Goal: Transaction & Acquisition: Purchase product/service

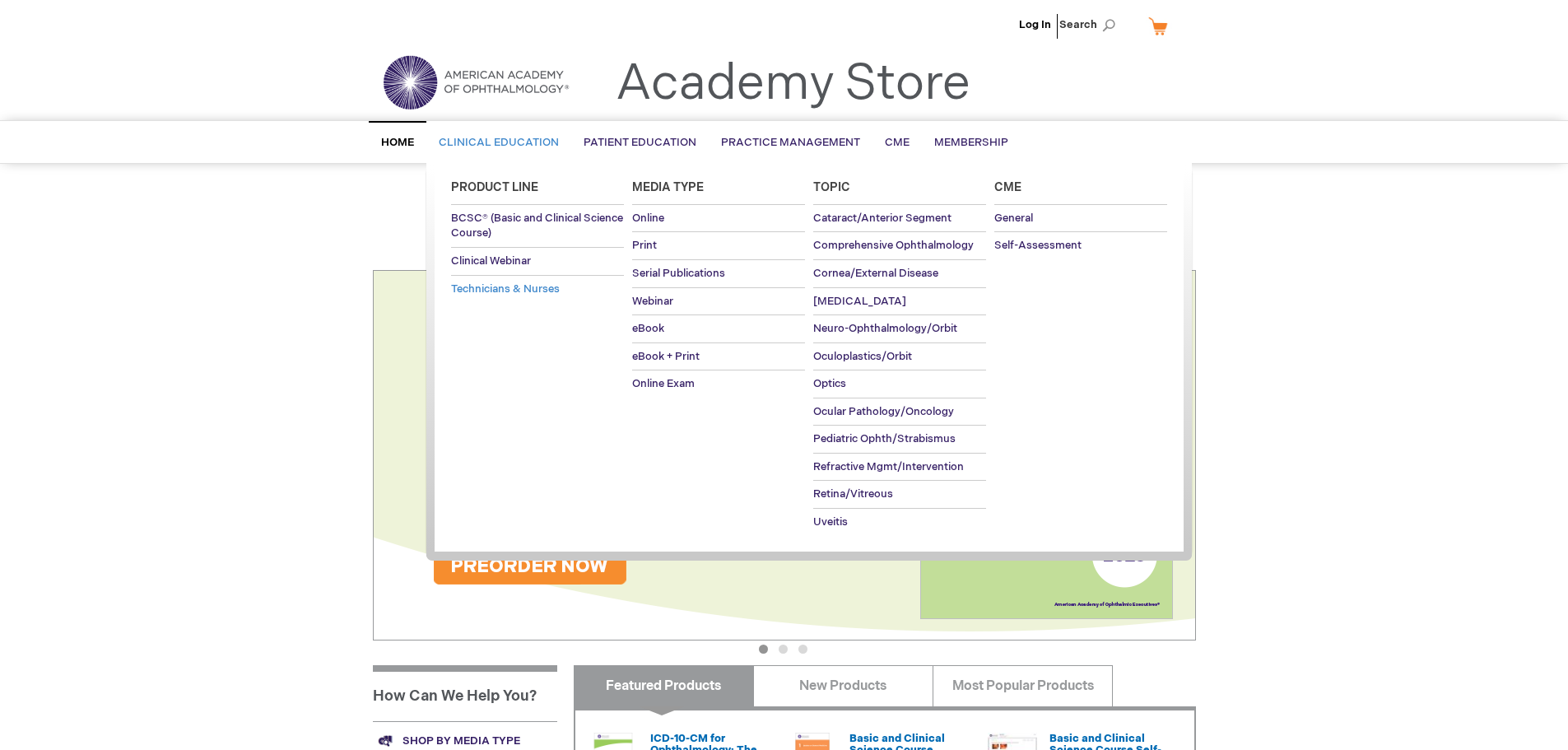
click at [509, 291] on span "Technicians & Nurses" at bounding box center [505, 289] width 109 height 13
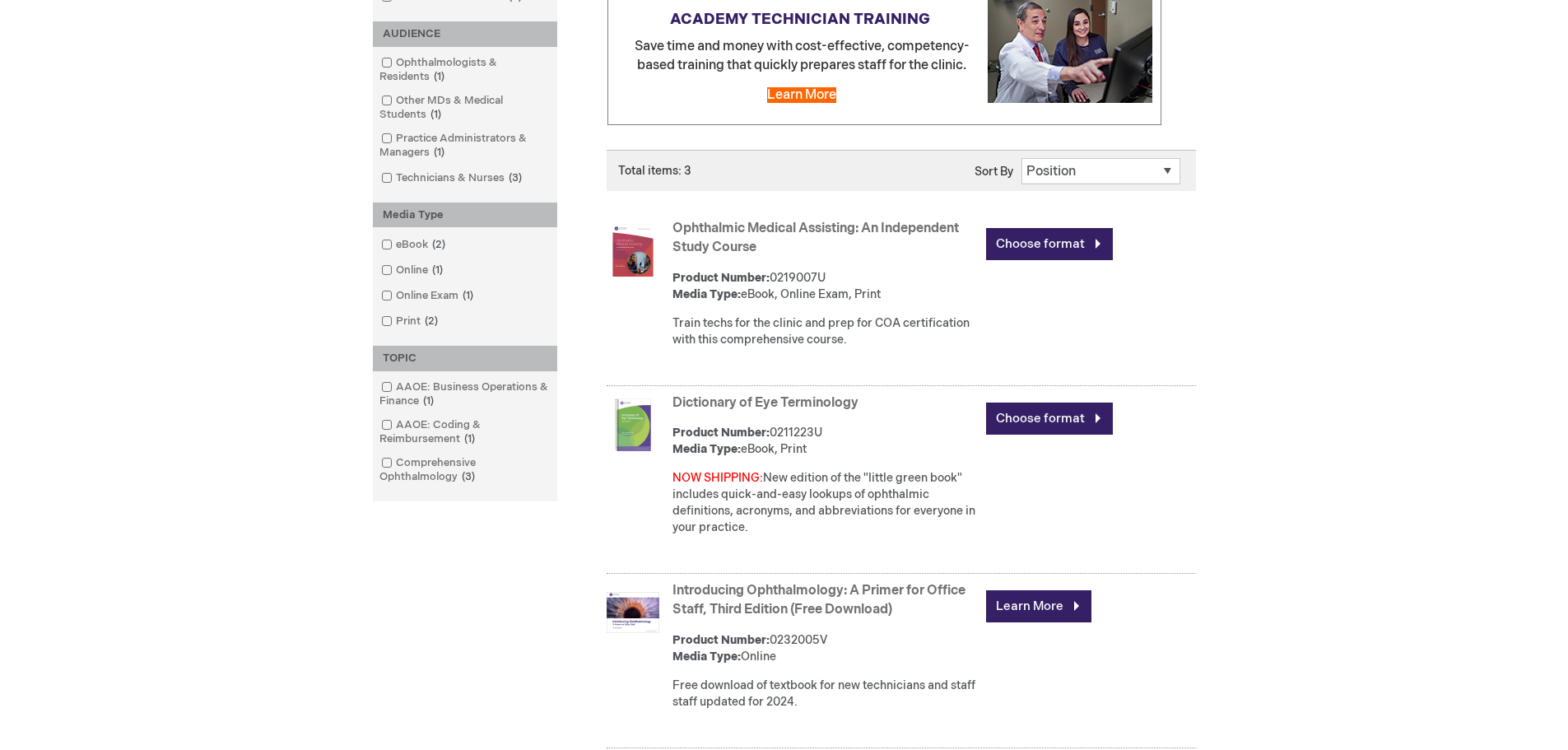
scroll to position [329, 0]
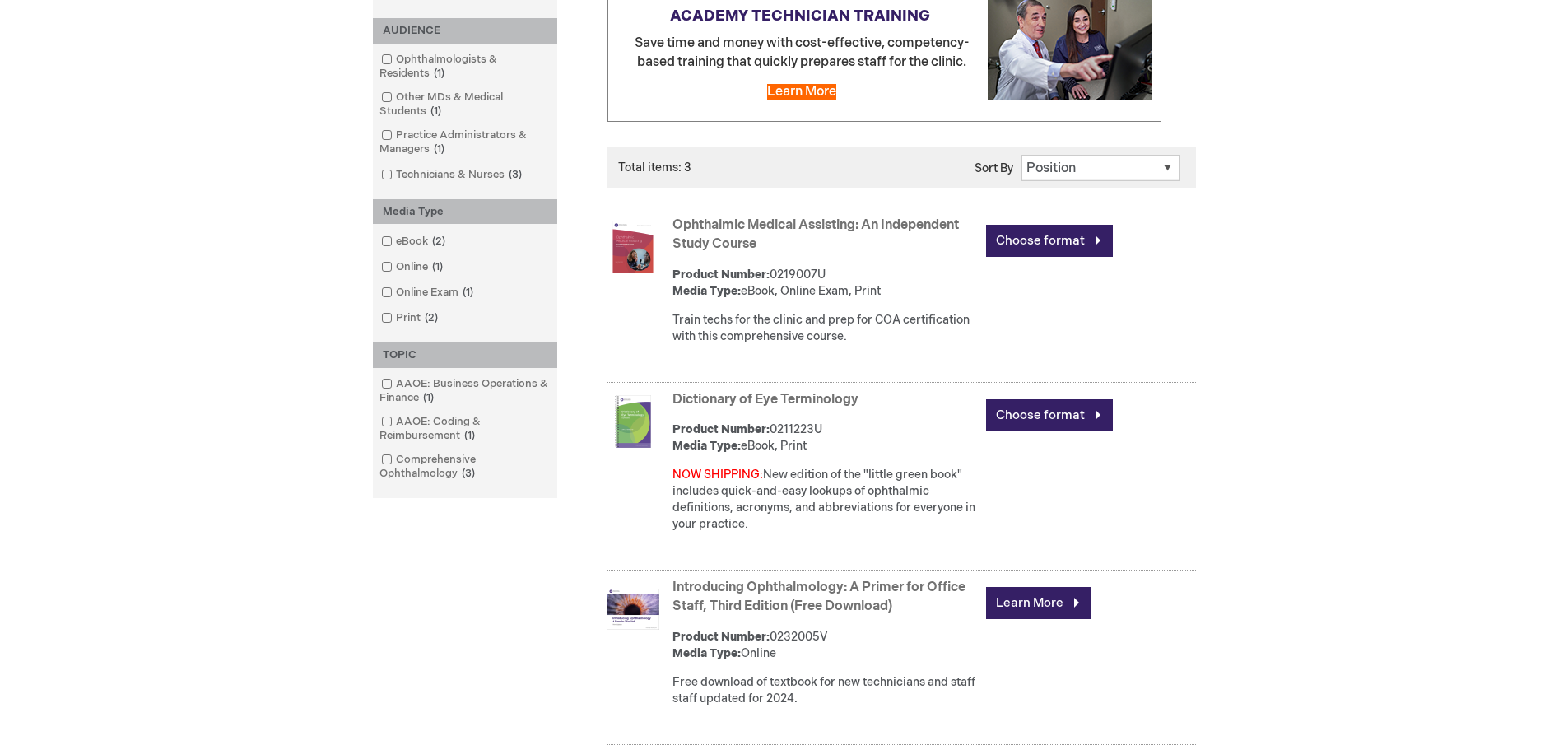
click at [841, 227] on link "Ophthalmic Medical Assisting: An Independent Study Course" at bounding box center [815, 234] width 286 height 34
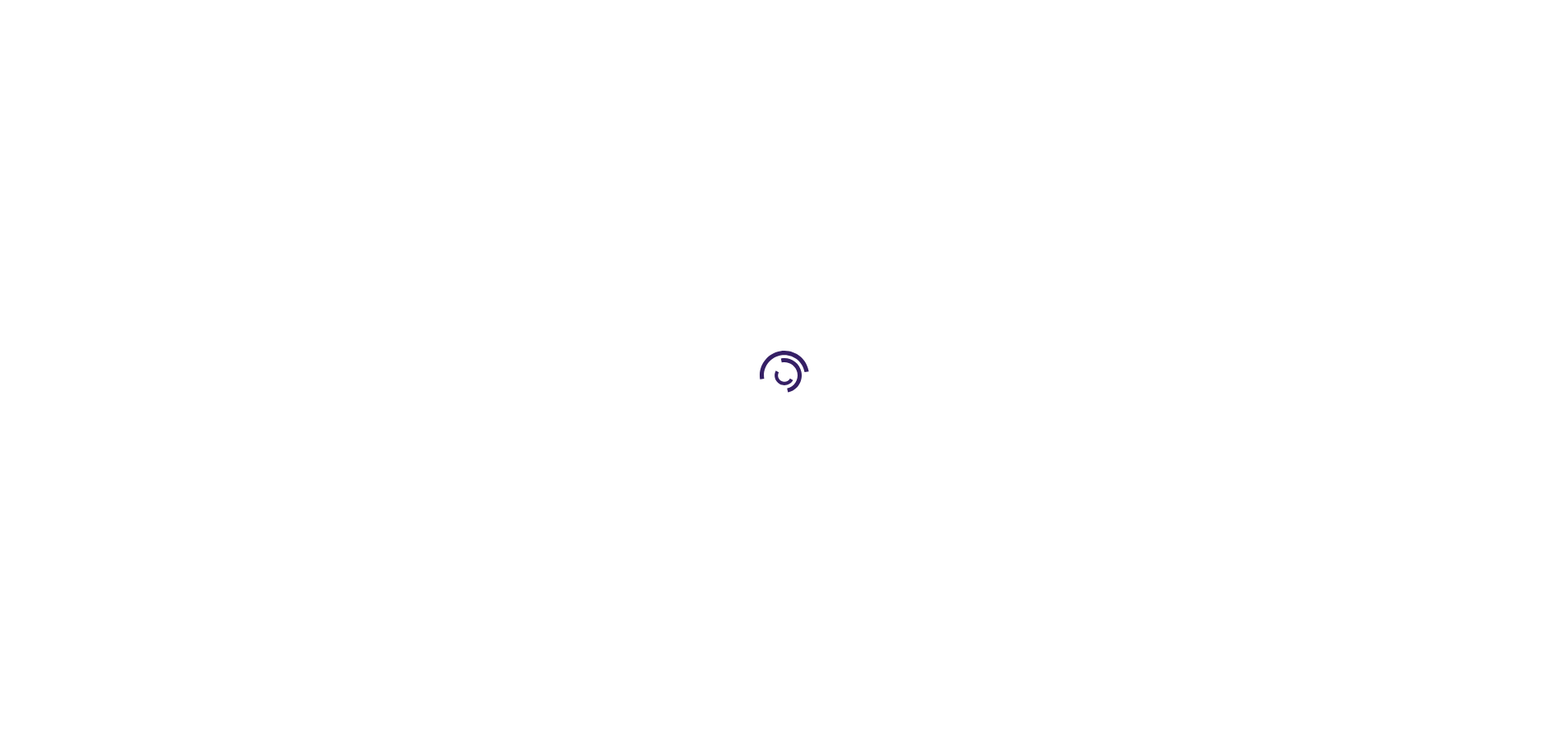
type input "0"
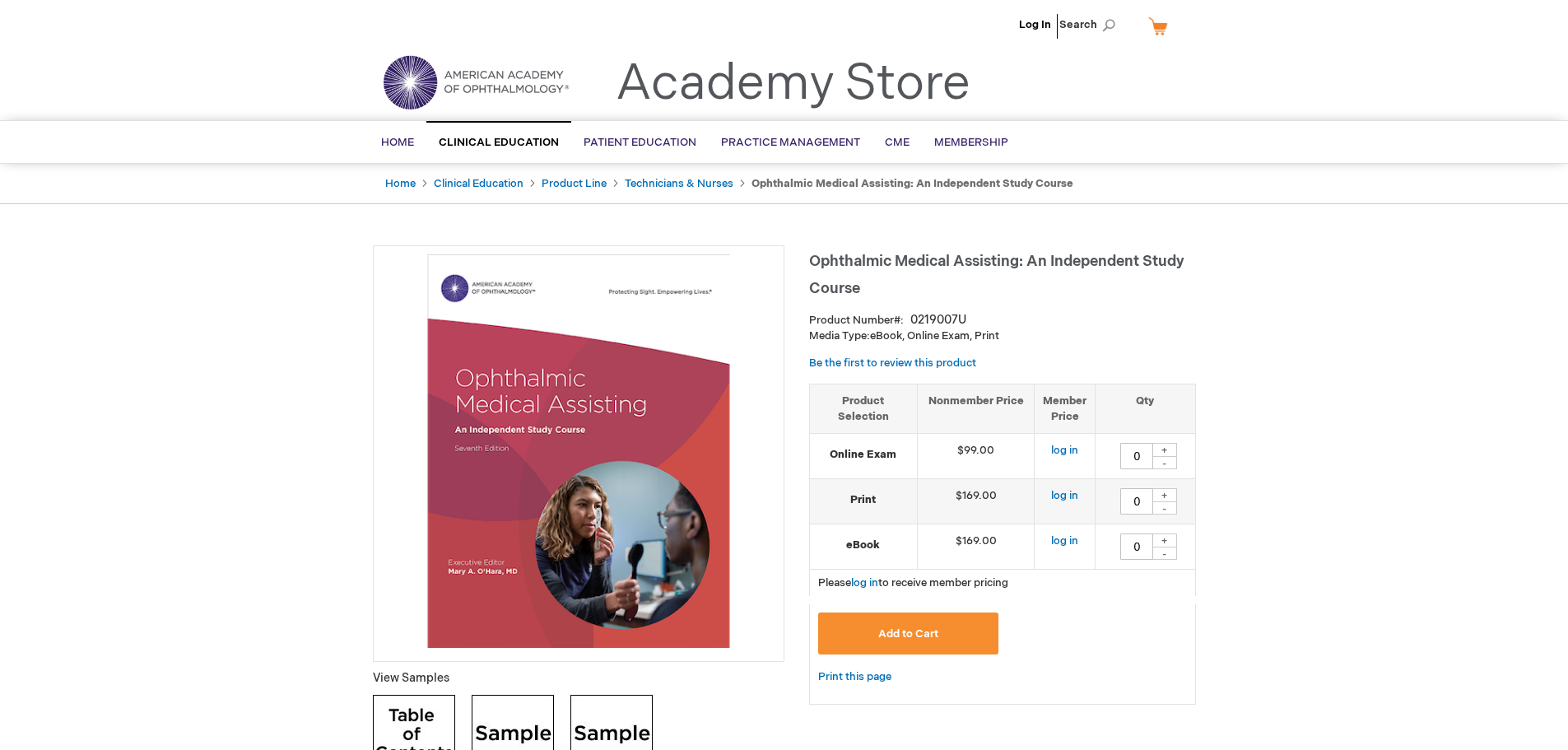
click at [1167, 451] on div "+" at bounding box center [1165, 450] width 25 height 14
type input "4"
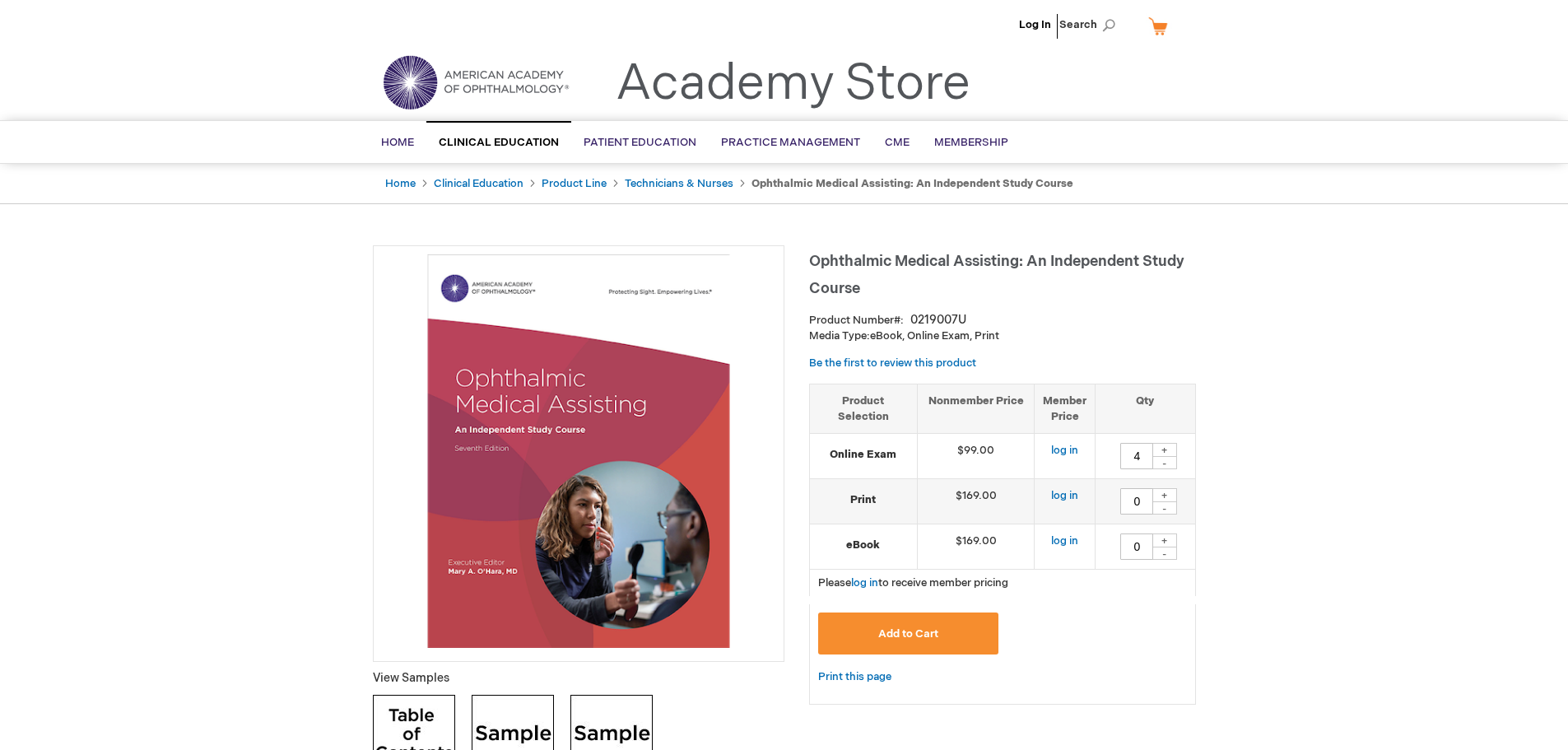
click at [916, 632] on span "Add to Cart" at bounding box center [909, 634] width 60 height 13
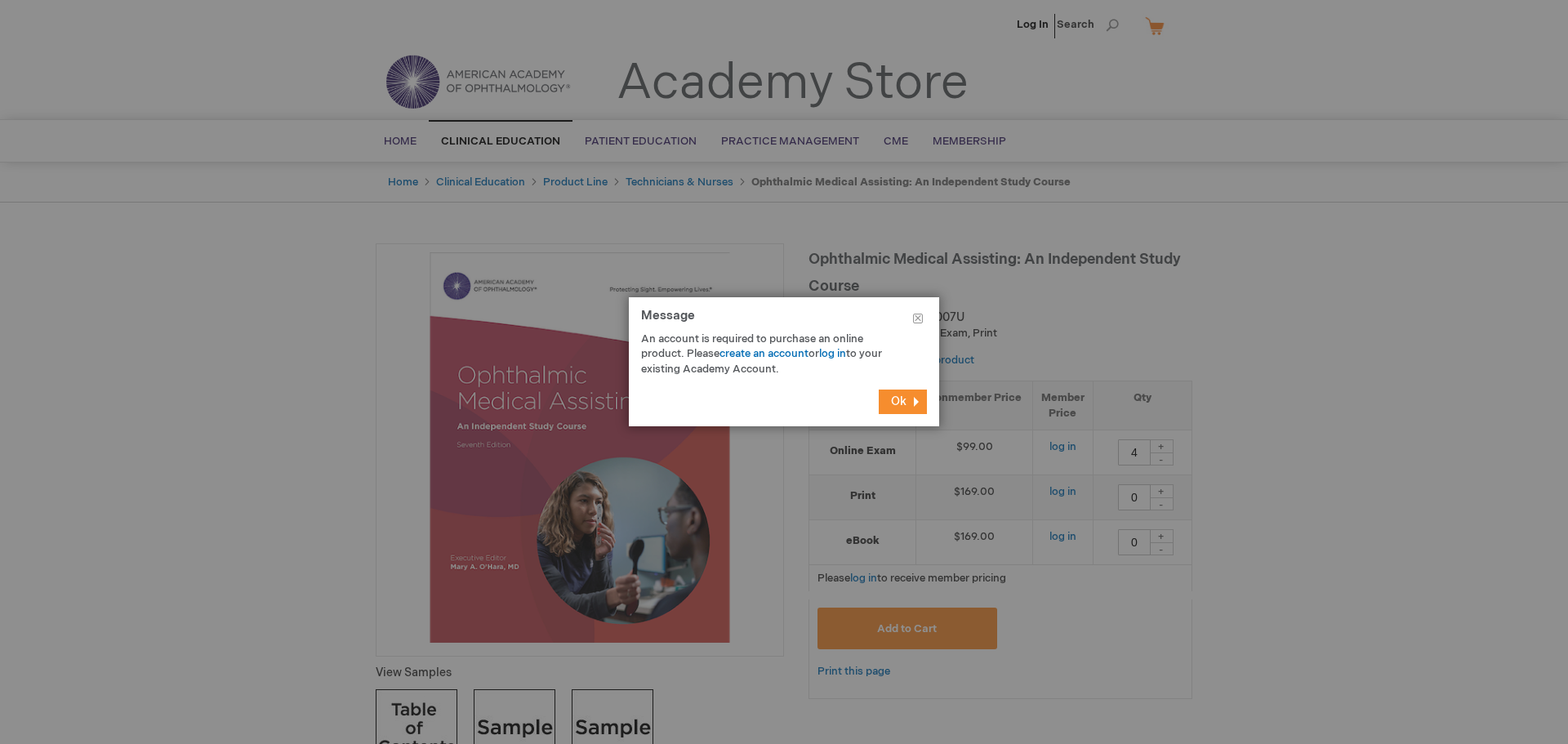
click at [896, 404] on span "Ok" at bounding box center [899, 401] width 15 height 14
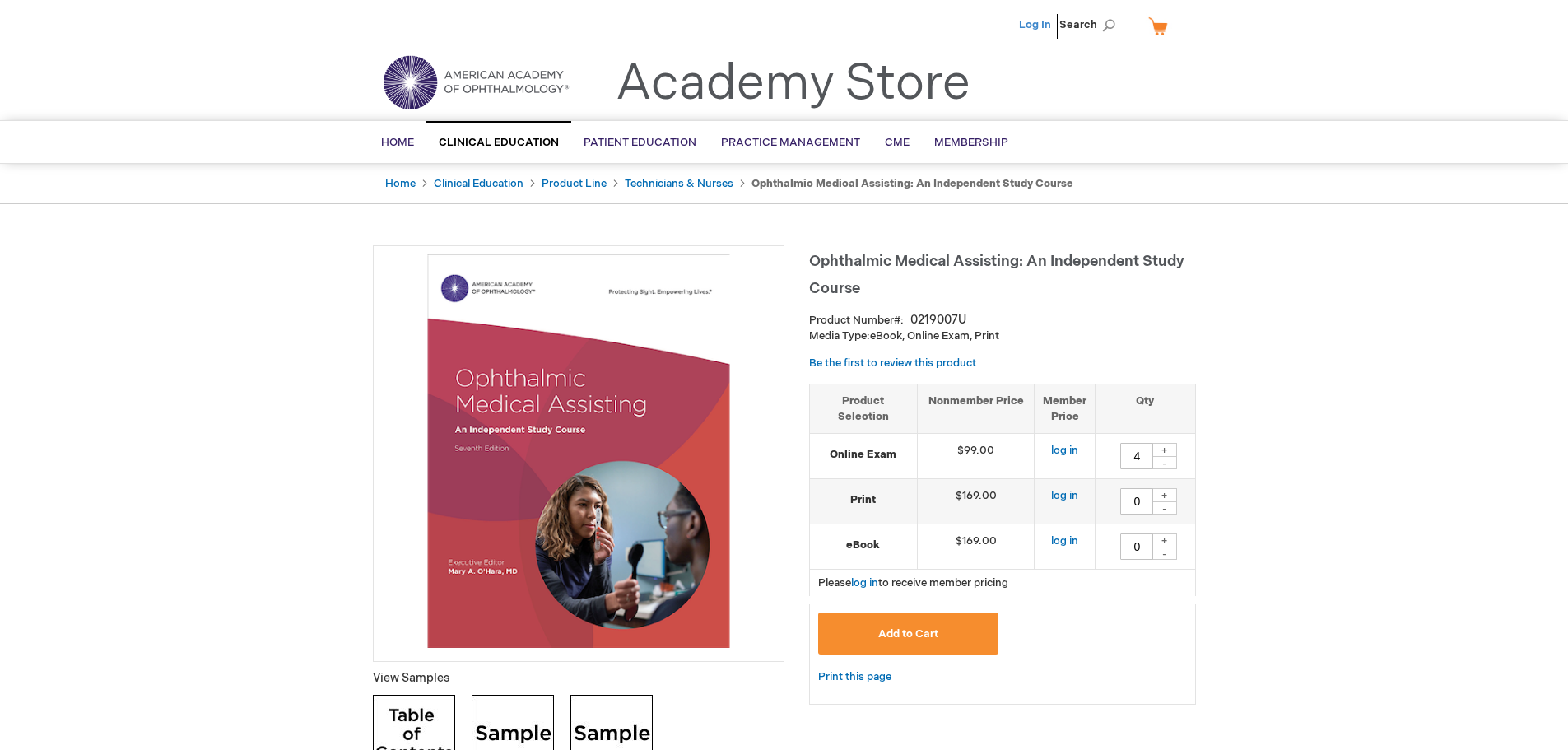
click at [1042, 22] on link "Log In" at bounding box center [1034, 24] width 32 height 13
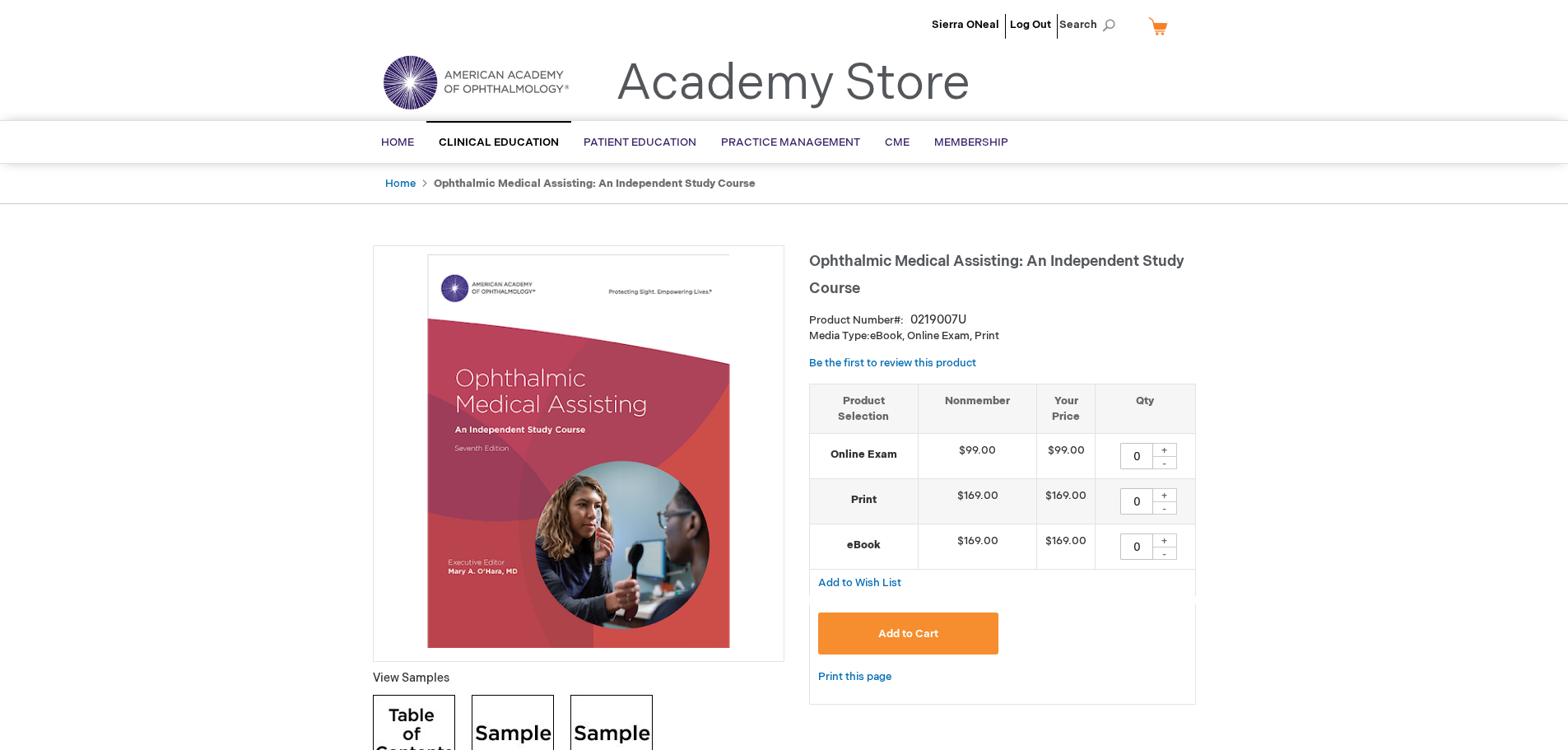
click at [1164, 446] on div "+" at bounding box center [1165, 450] width 25 height 14
type input "4"
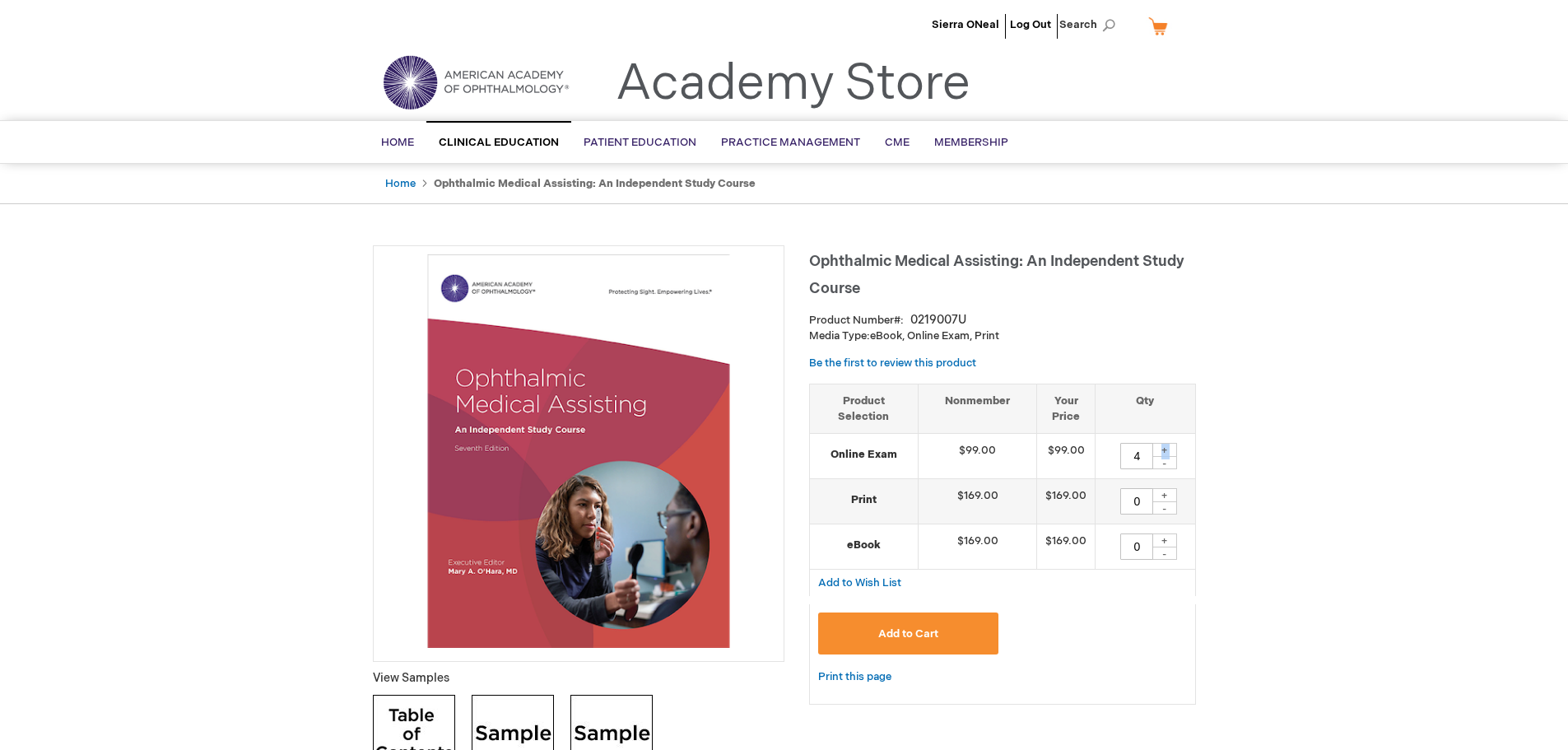
click at [915, 637] on span "Add to Cart" at bounding box center [909, 634] width 60 height 13
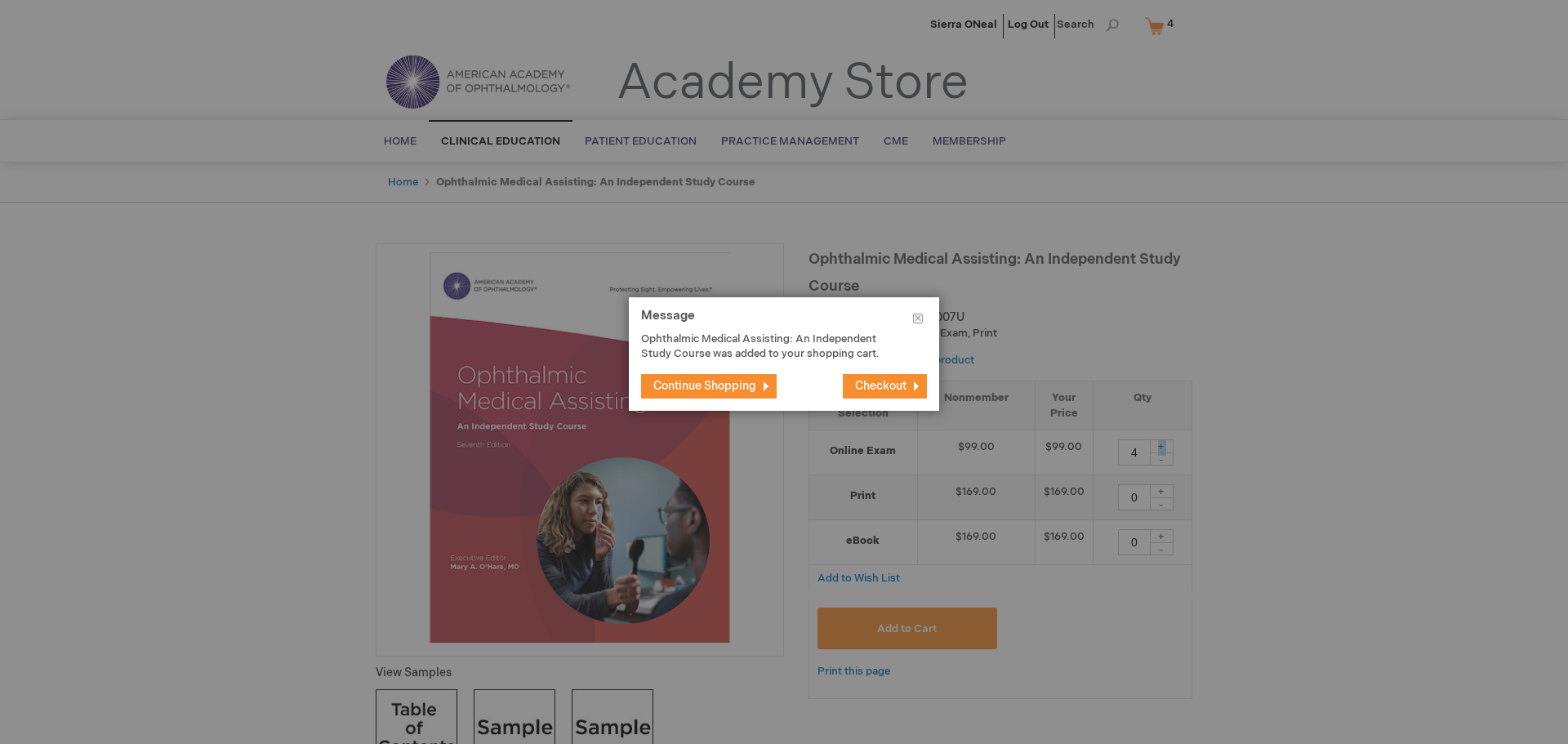
click at [855, 389] on span "Checkout" at bounding box center [881, 386] width 51 height 14
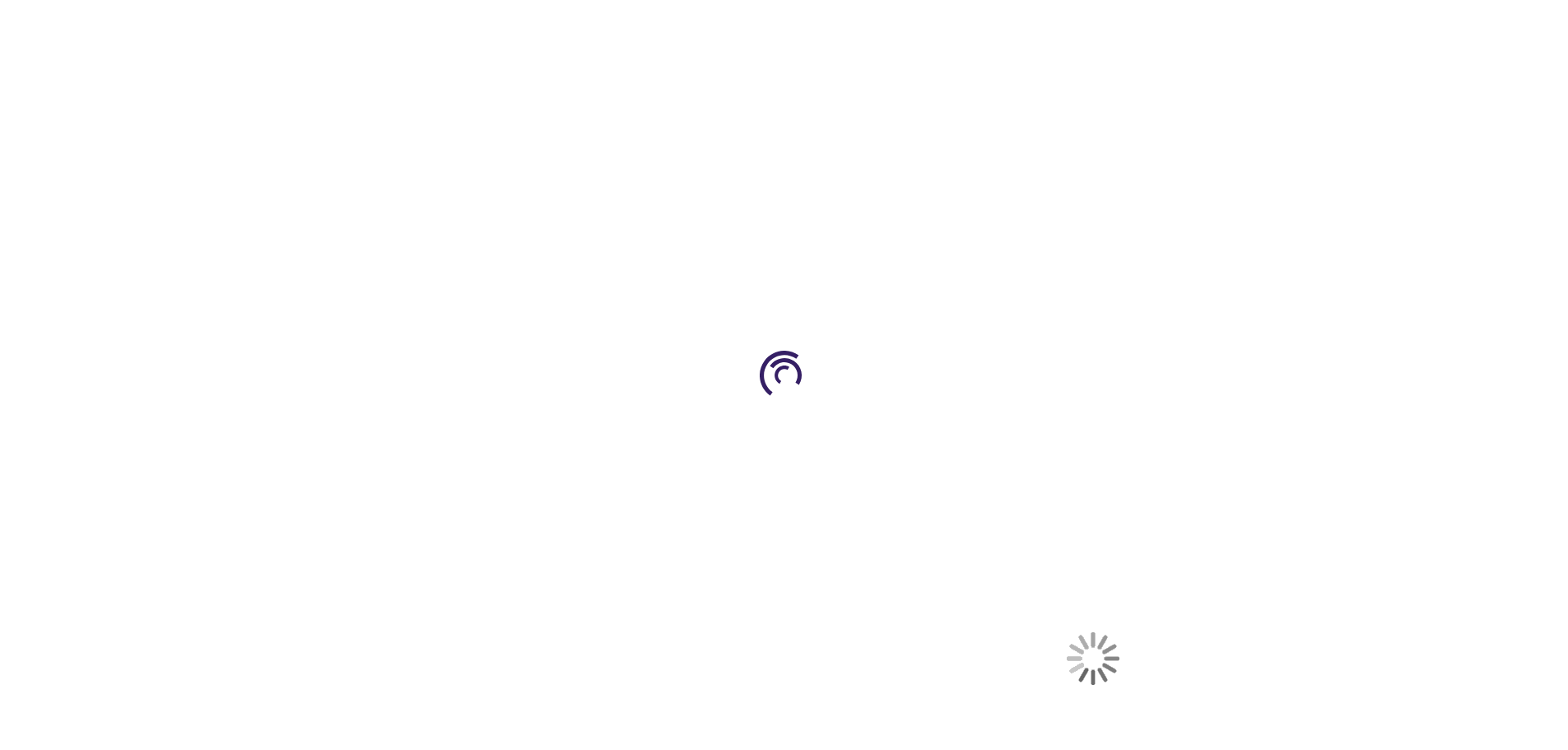
select select "US"
select select "18"
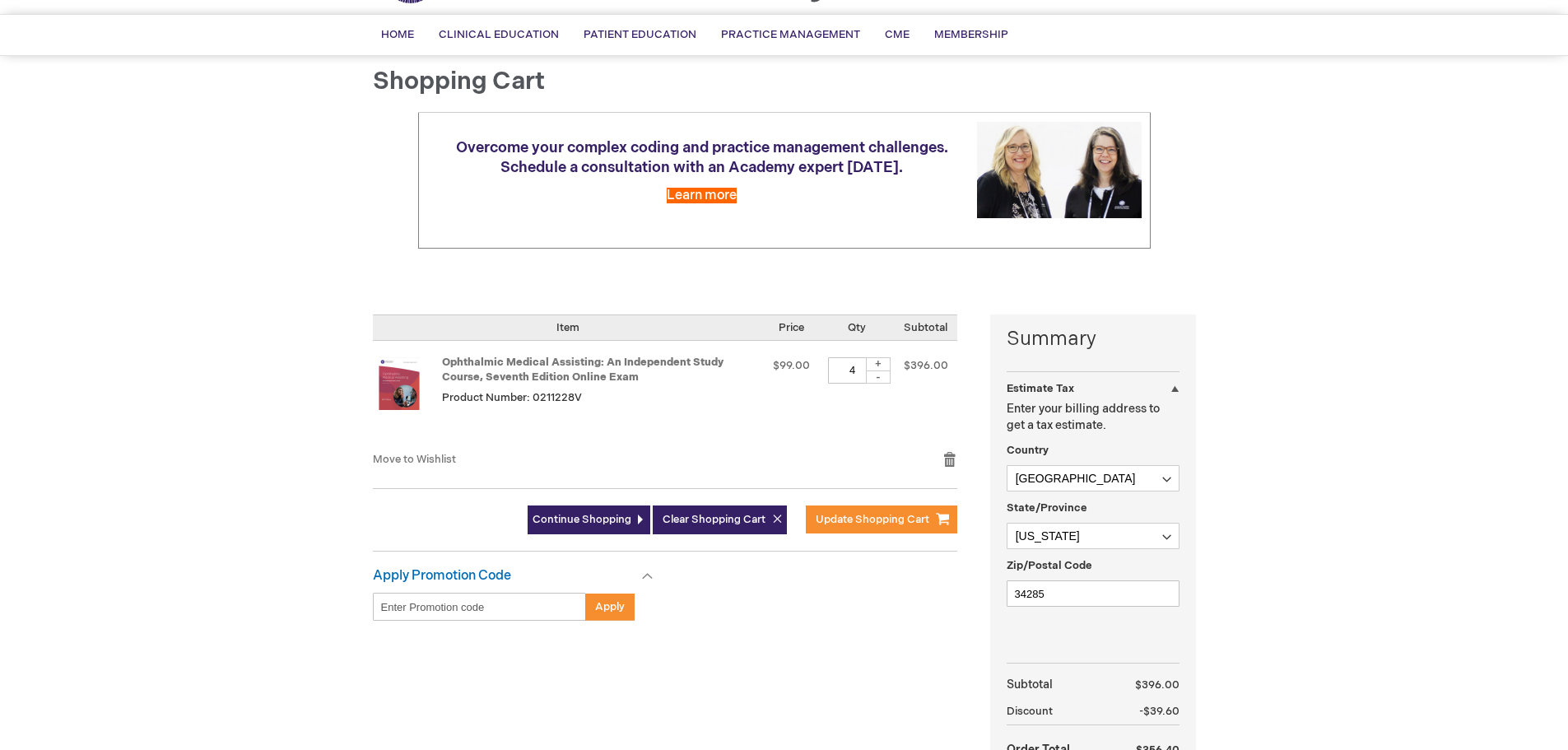
scroll to position [247, 0]
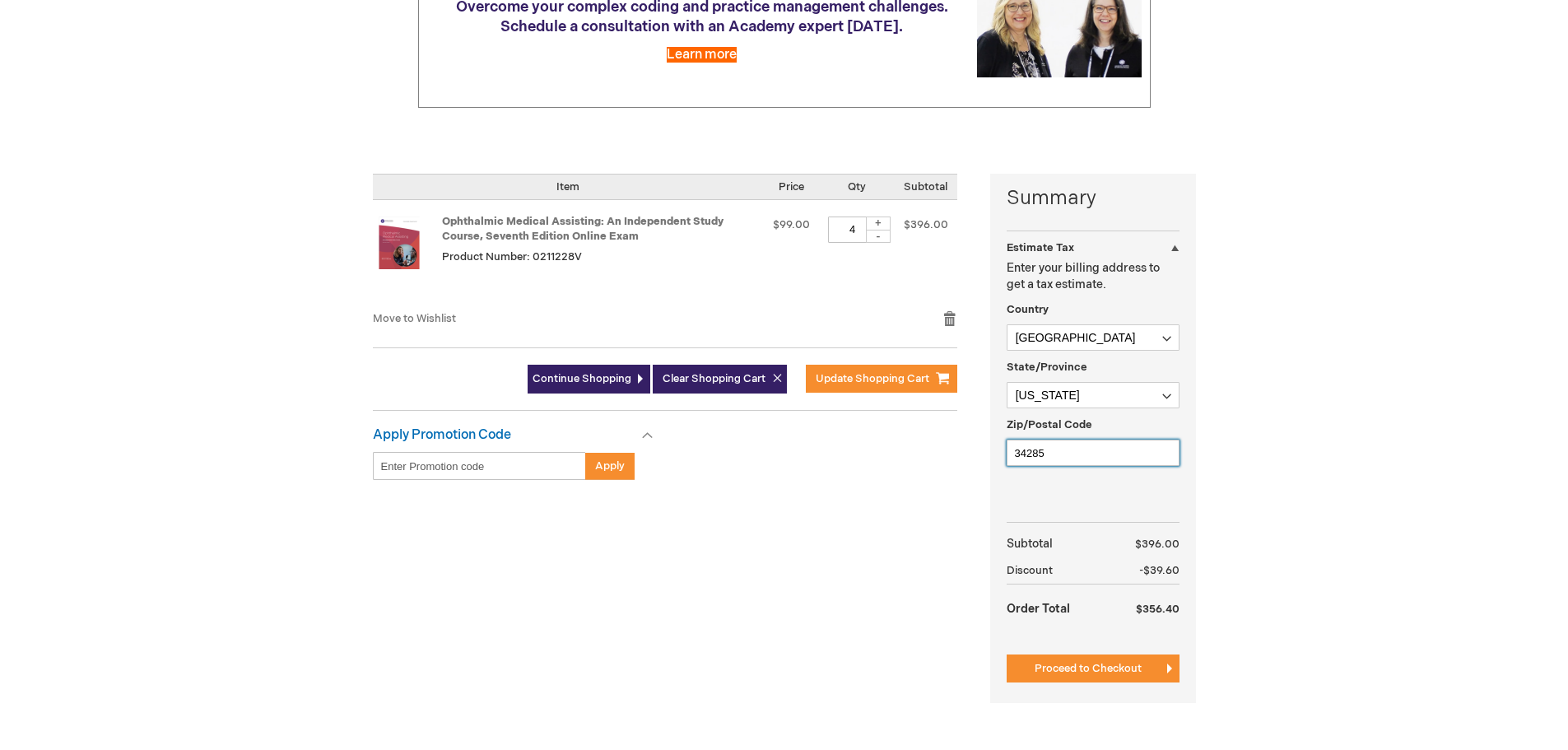
drag, startPoint x: 1072, startPoint y: 448, endPoint x: 800, endPoint y: 450, distance: 272.0
click at [826, 458] on div "Summary Estimate Tax Estimate Tax Enter your billing address to get a tax estim…" at bounding box center [784, 448] width 823 height 550
type input "33907"
click at [1470, 553] on div "Sierra ONeal Log Out Search My Cart 4 4 items CLOSE RECENTLY ADDED ITEM(S) Clos…" at bounding box center [784, 396] width 1568 height 1285
click at [1126, 672] on span "Proceed to Checkout" at bounding box center [1088, 668] width 107 height 13
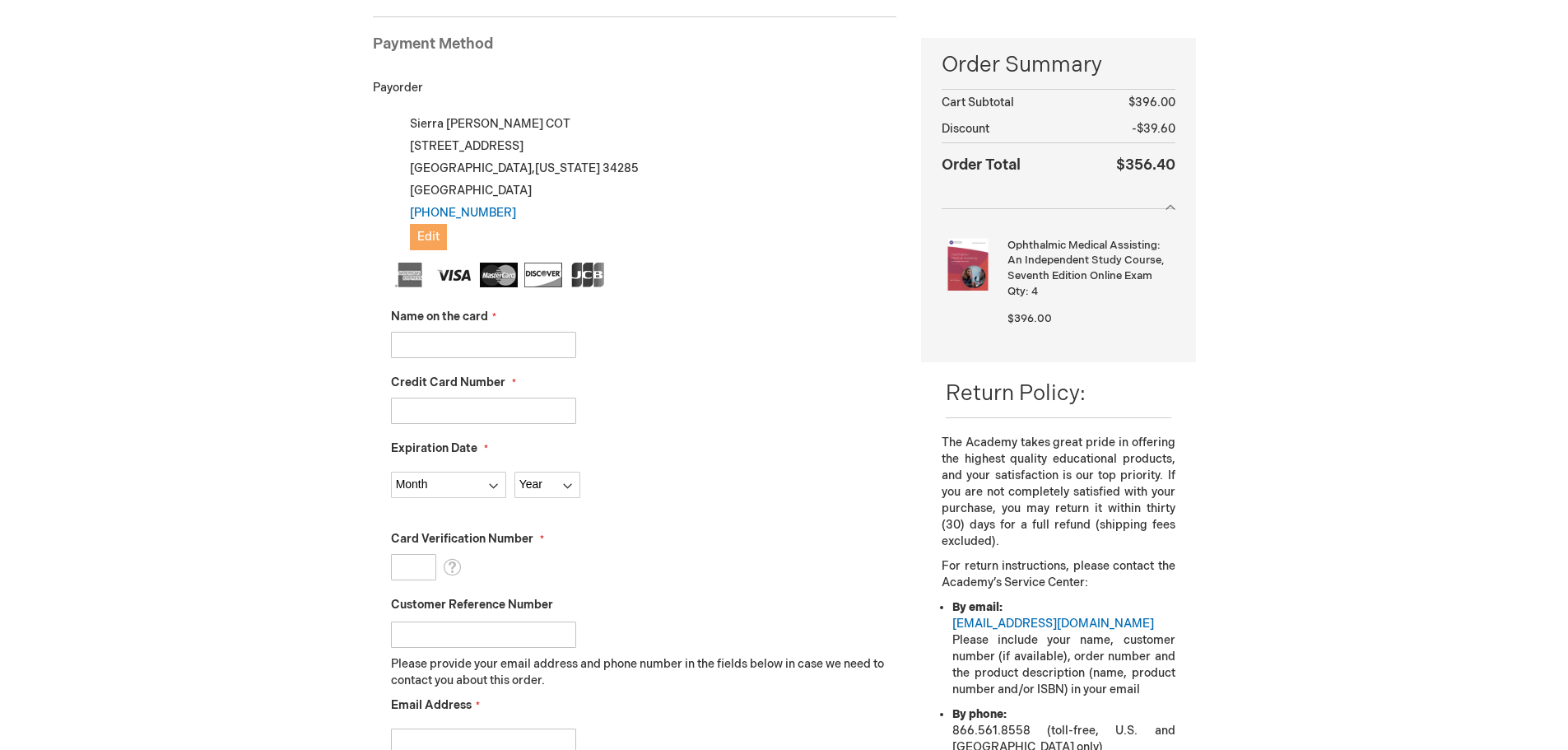
click at [438, 235] on span "Edit" at bounding box center [428, 236] width 22 height 14
click at [438, 263] on img at bounding box center [454, 275] width 38 height 25
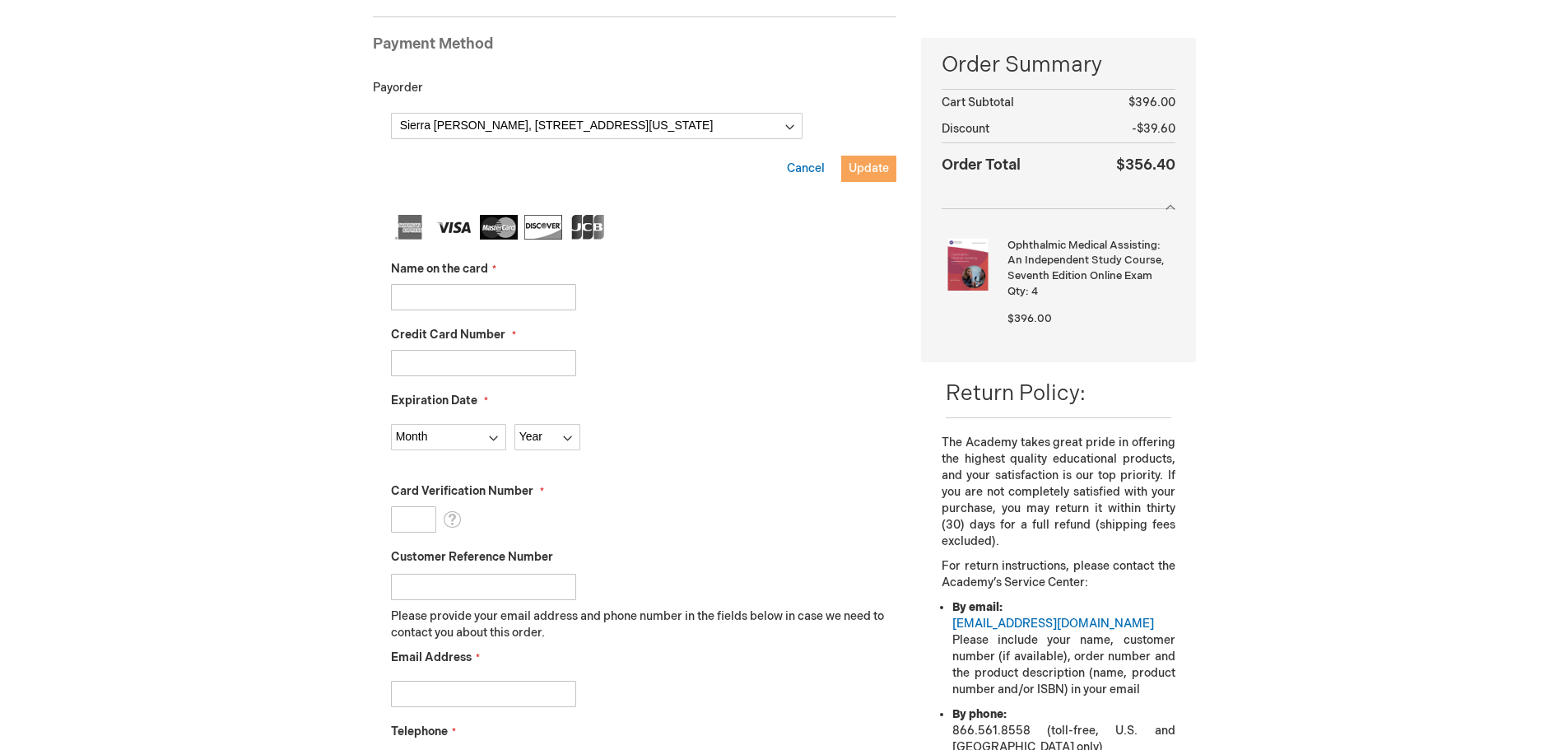
click at [873, 169] on span "Update" at bounding box center [869, 168] width 41 height 14
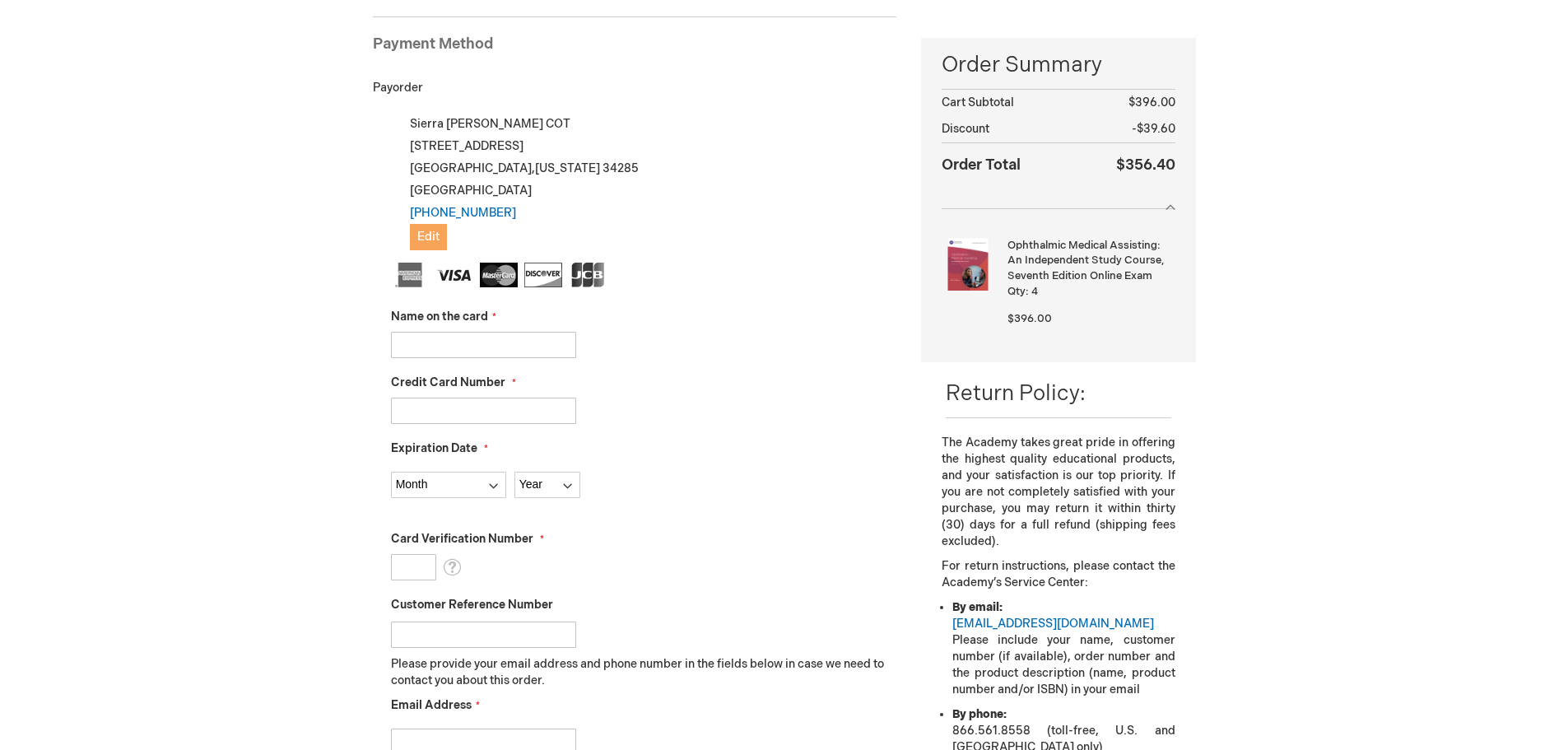
click at [428, 230] on span "Edit" at bounding box center [428, 236] width 22 height 14
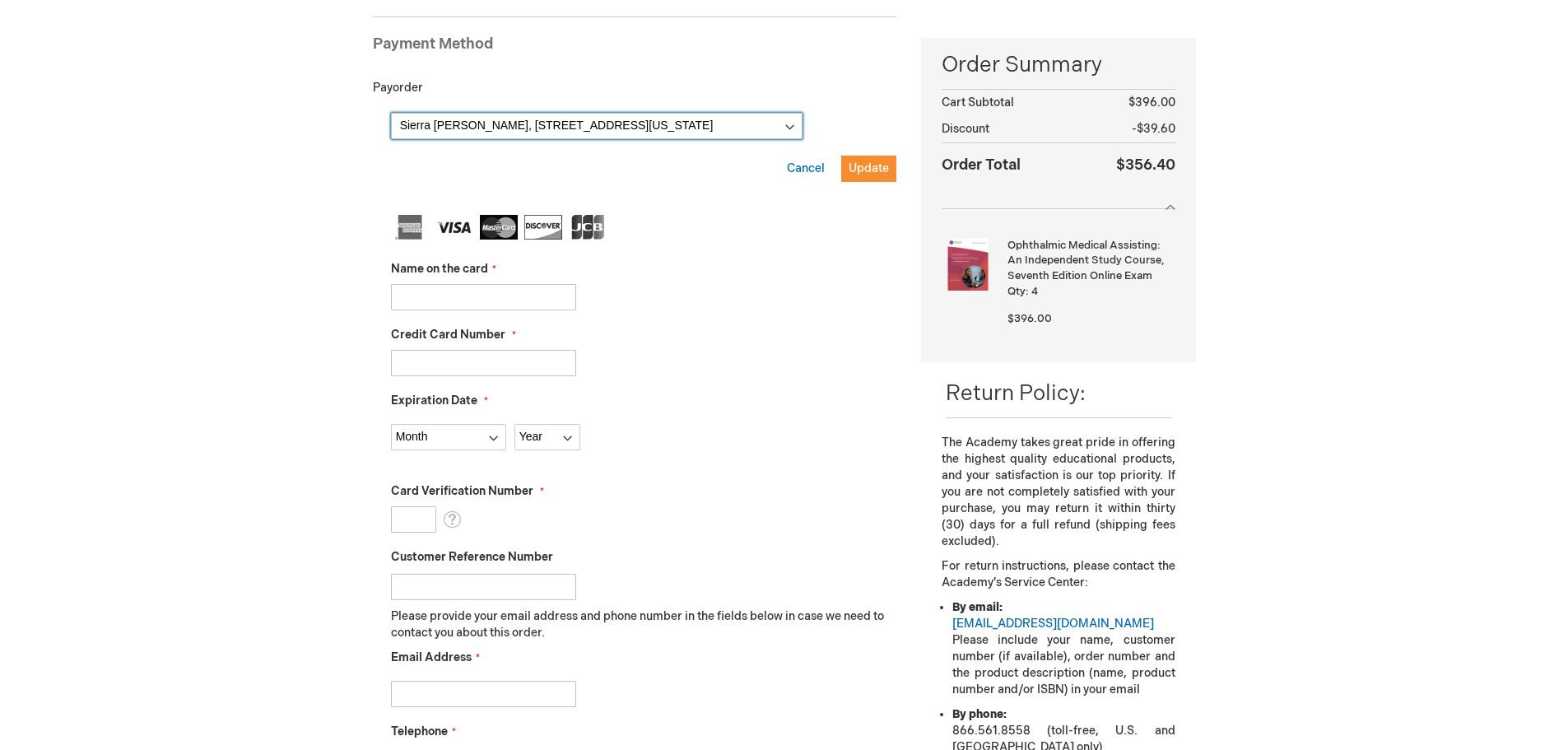
click at [777, 121] on select "Sierra O'Neal, 1360 East Venice Ave , Venice, Florida 34285, United States Sier…" at bounding box center [597, 126] width 411 height 27
select select
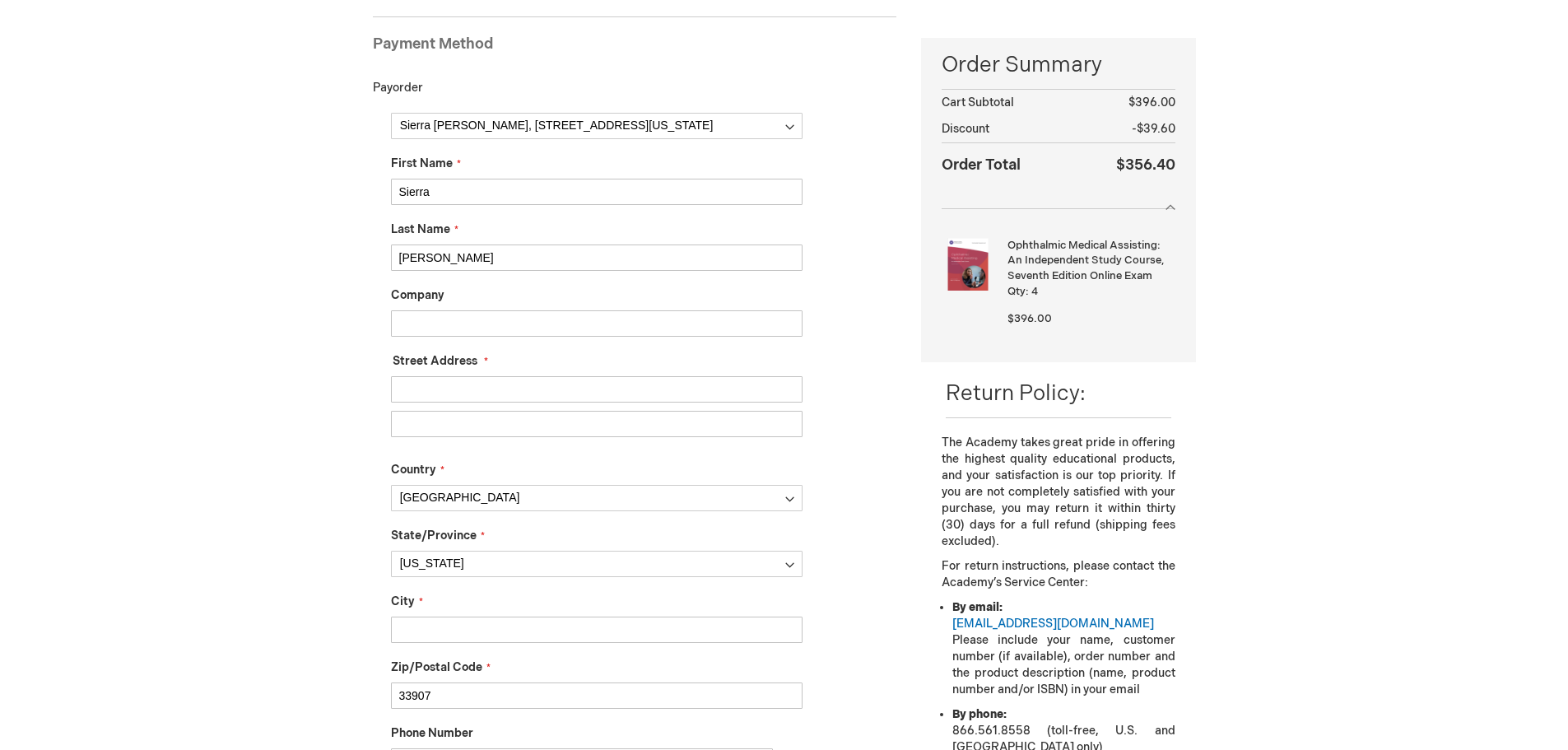
drag, startPoint x: 472, startPoint y: 189, endPoint x: 311, endPoint y: 183, distance: 161.1
type input "Rachel"
type input "Little"
type input "Center for Sight, Management"
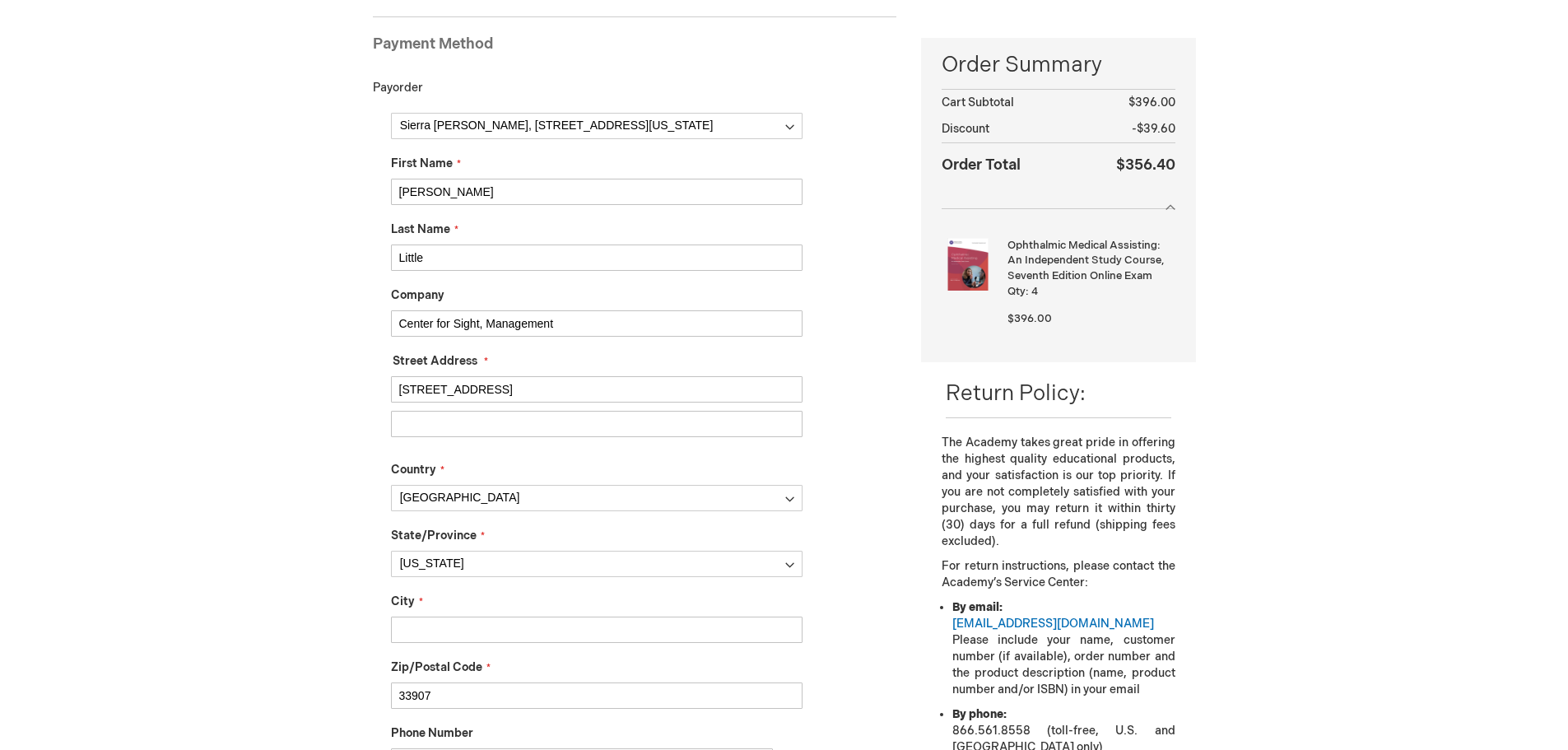
type input "[STREET_ADDRESS]"
type input "Palmetto"
type input "34221"
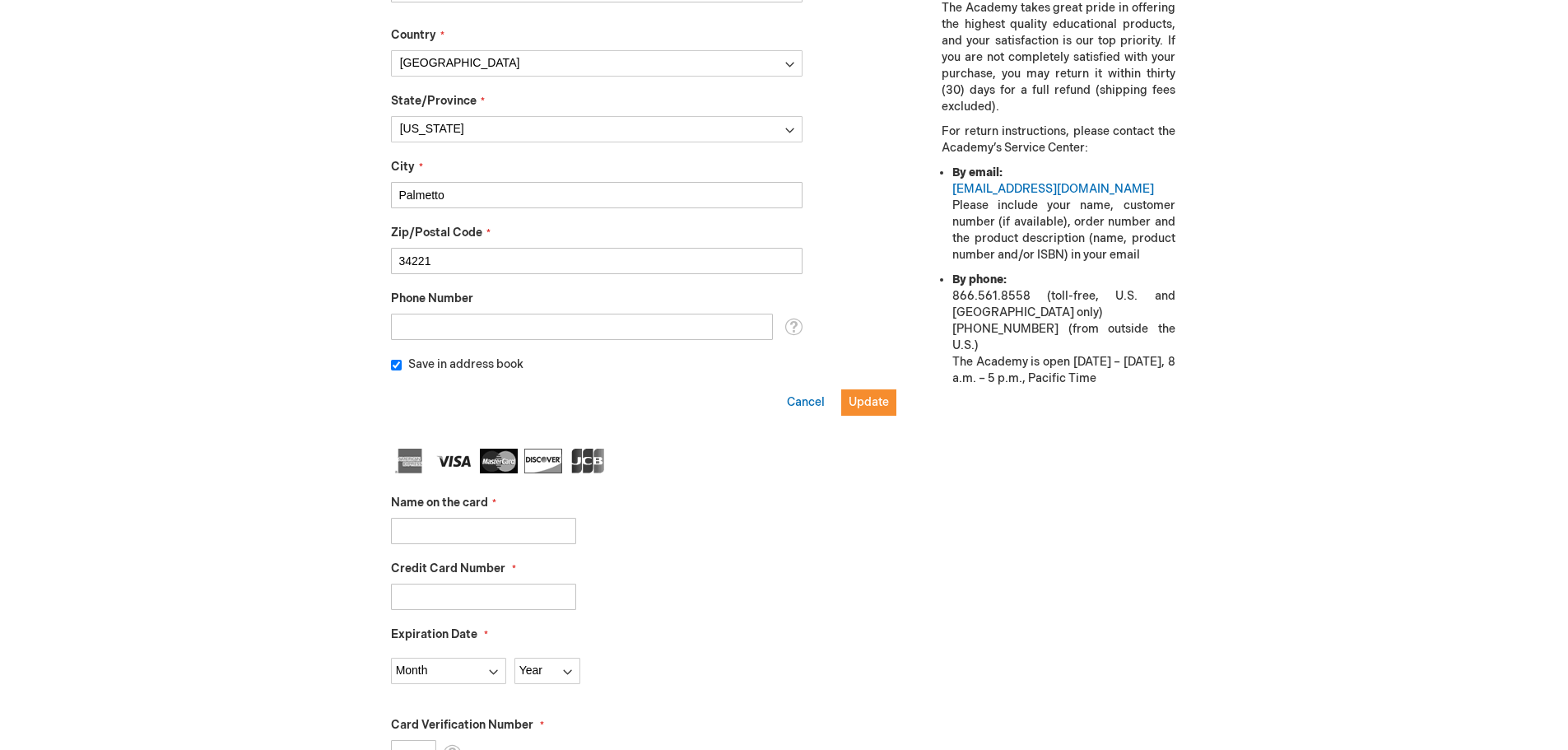
scroll to position [662, 0]
click at [438, 538] on input "Name on the card" at bounding box center [484, 529] width 185 height 27
drag, startPoint x: 438, startPoint y: 538, endPoint x: 456, endPoint y: 528, distance: 20.6
click at [440, 538] on input "Rachel" at bounding box center [484, 529] width 185 height 27
type input "Rachel Little"
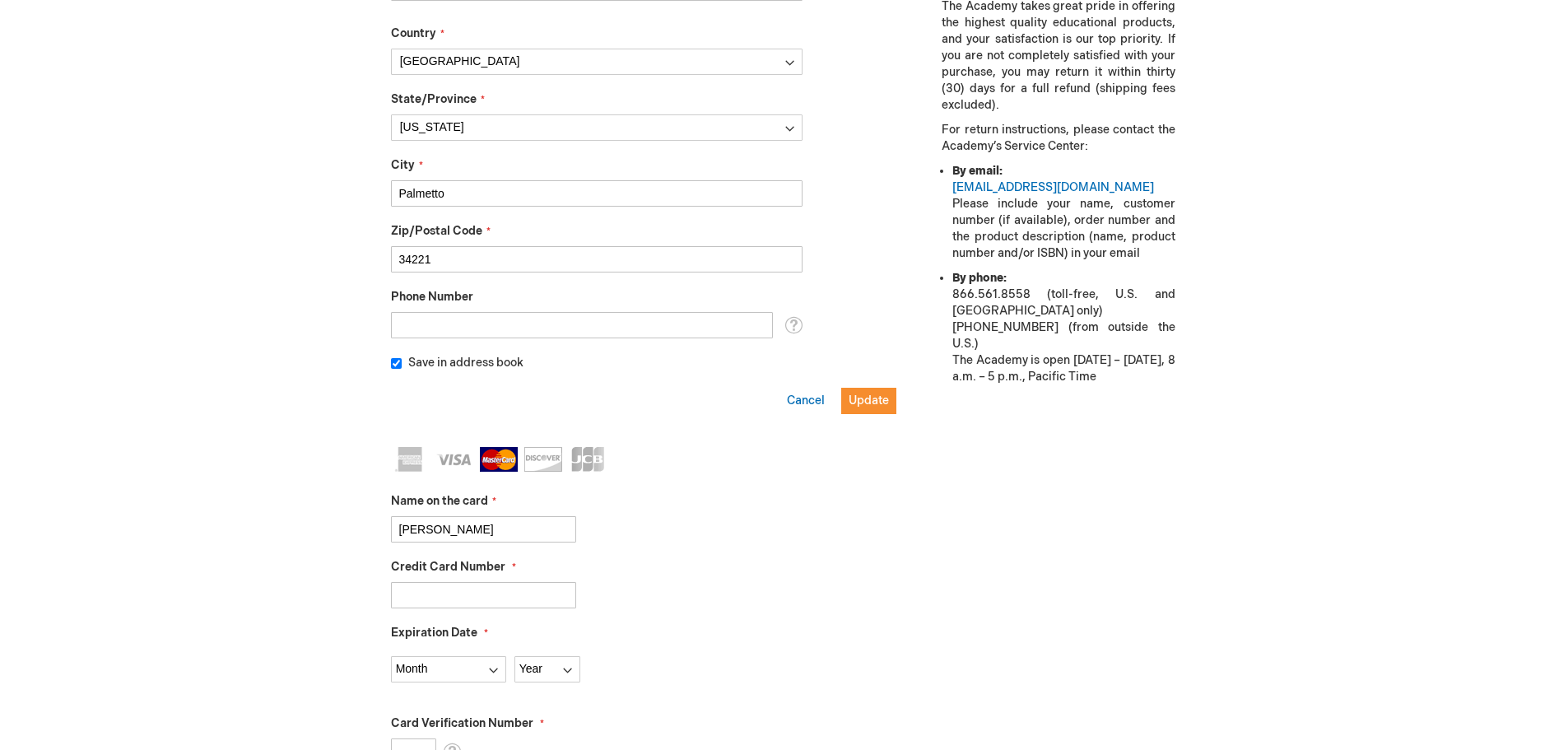
click at [534, 585] on input "5528020911609733" at bounding box center [484, 595] width 185 height 27
click at [422, 591] on input "5528020911609733" at bounding box center [484, 595] width 185 height 27
click at [450, 591] on input "5528020911609733" at bounding box center [484, 595] width 185 height 27
click at [474, 591] on input "5528020911609733" at bounding box center [484, 595] width 185 height 27
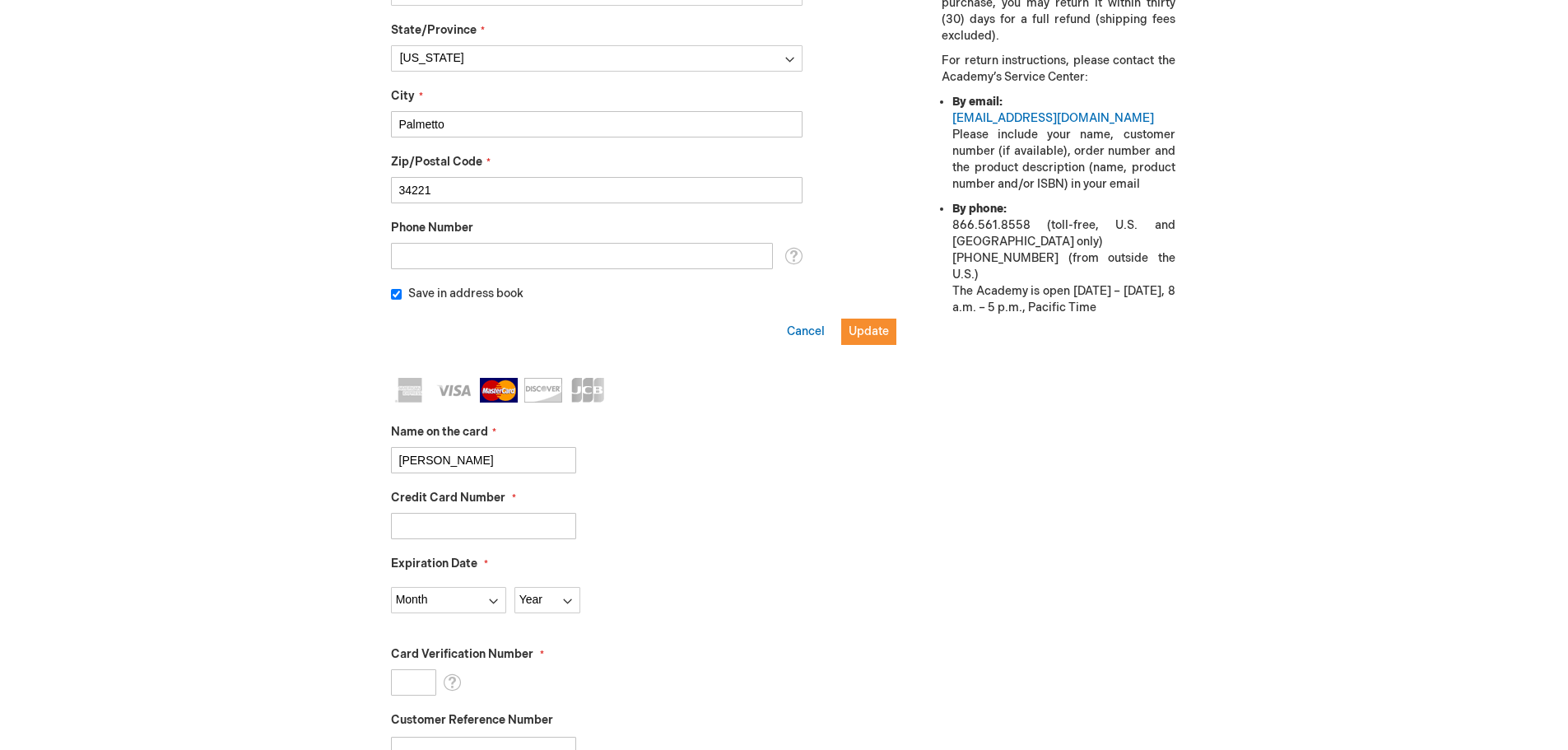
scroll to position [827, 0]
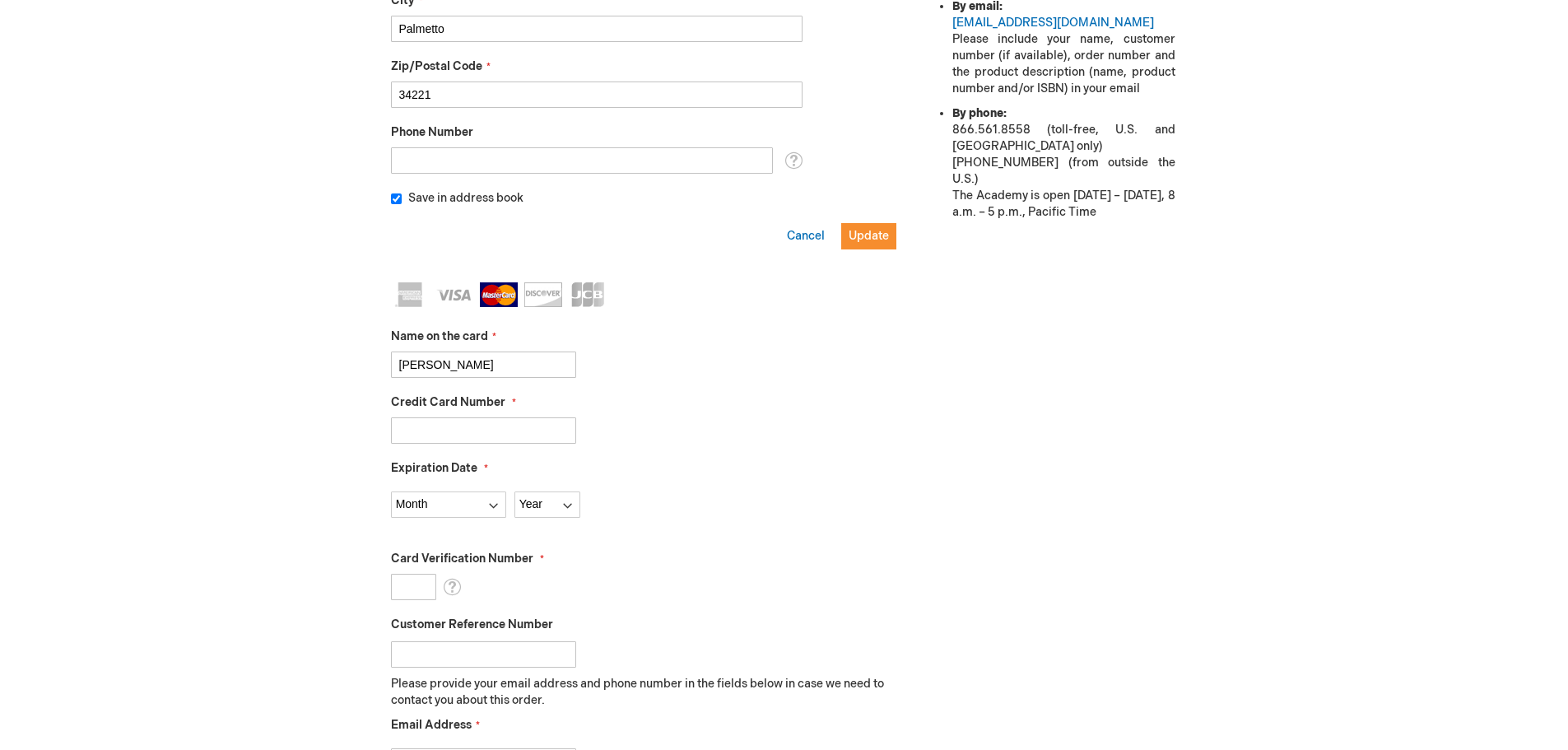
type input "5528020911609733"
click at [464, 502] on select "Month 01 - January 02 - February 03 - March 04 - April 05 - May 06 - June 07 - …" at bounding box center [449, 504] width 116 height 27
select select "12"
click at [391, 491] on select "Month 01 - January 02 - February 03 - March 04 - April 05 - May 06 - June 07 - …" at bounding box center [449, 504] width 116 height 27
click at [571, 503] on select "Year 2025 2026 2027 2028 2029 2030 2031 2032 2033 2034 2035" at bounding box center [547, 504] width 66 height 27
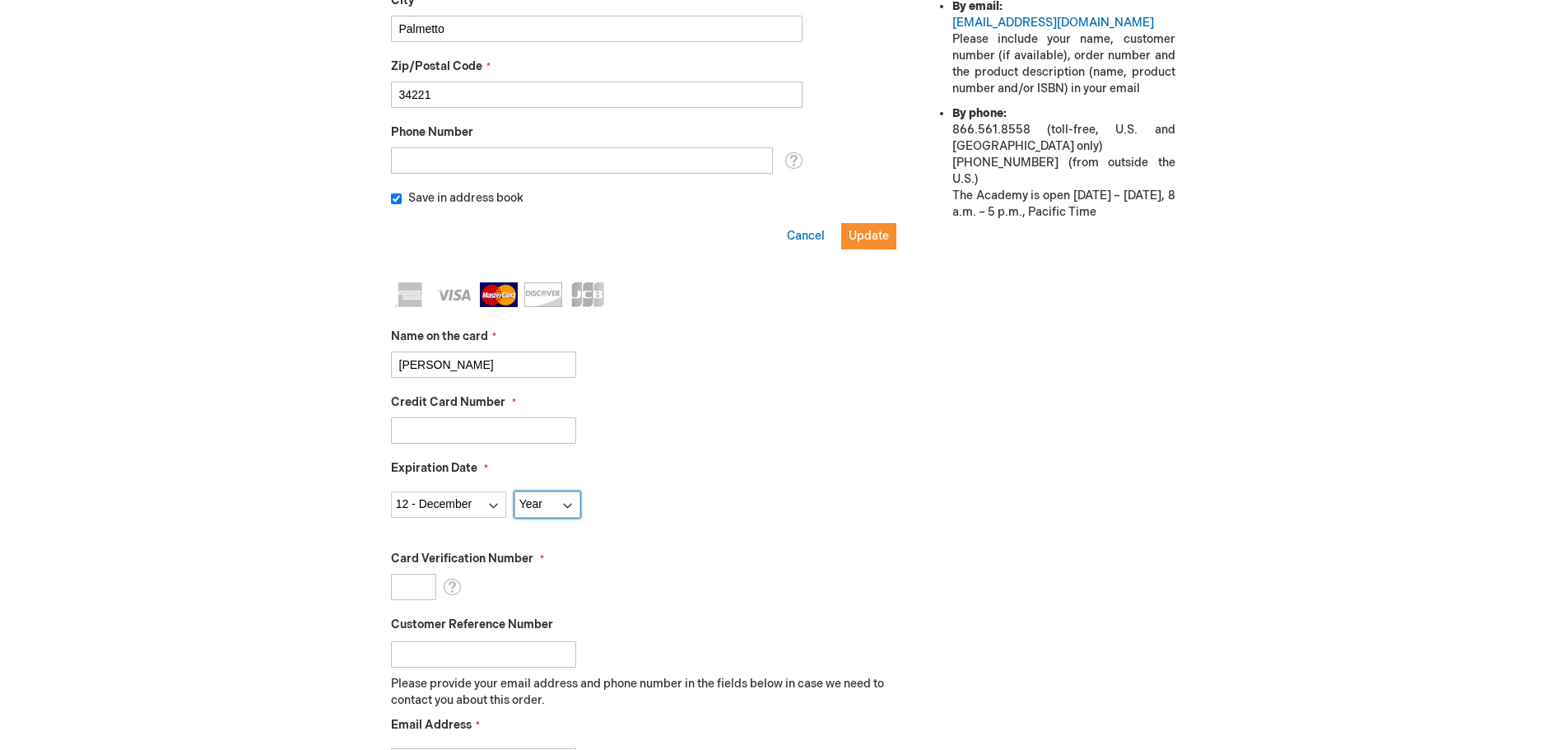
select select "2028"
click at [515, 491] on select "Year 2025 2026 2027 2028 2029 2030 2031 2032 2033 2034 2035" at bounding box center [547, 504] width 66 height 27
drag, startPoint x: 395, startPoint y: 603, endPoint x: 405, endPoint y: 590, distance: 16.4
click at [402, 592] on fieldset "Name on the card Rachel Little Credit Card Number 5528020911609733 Expiration D…" at bounding box center [644, 574] width 506 height 583
click at [408, 588] on input "Card Verification Number" at bounding box center [414, 587] width 46 height 27
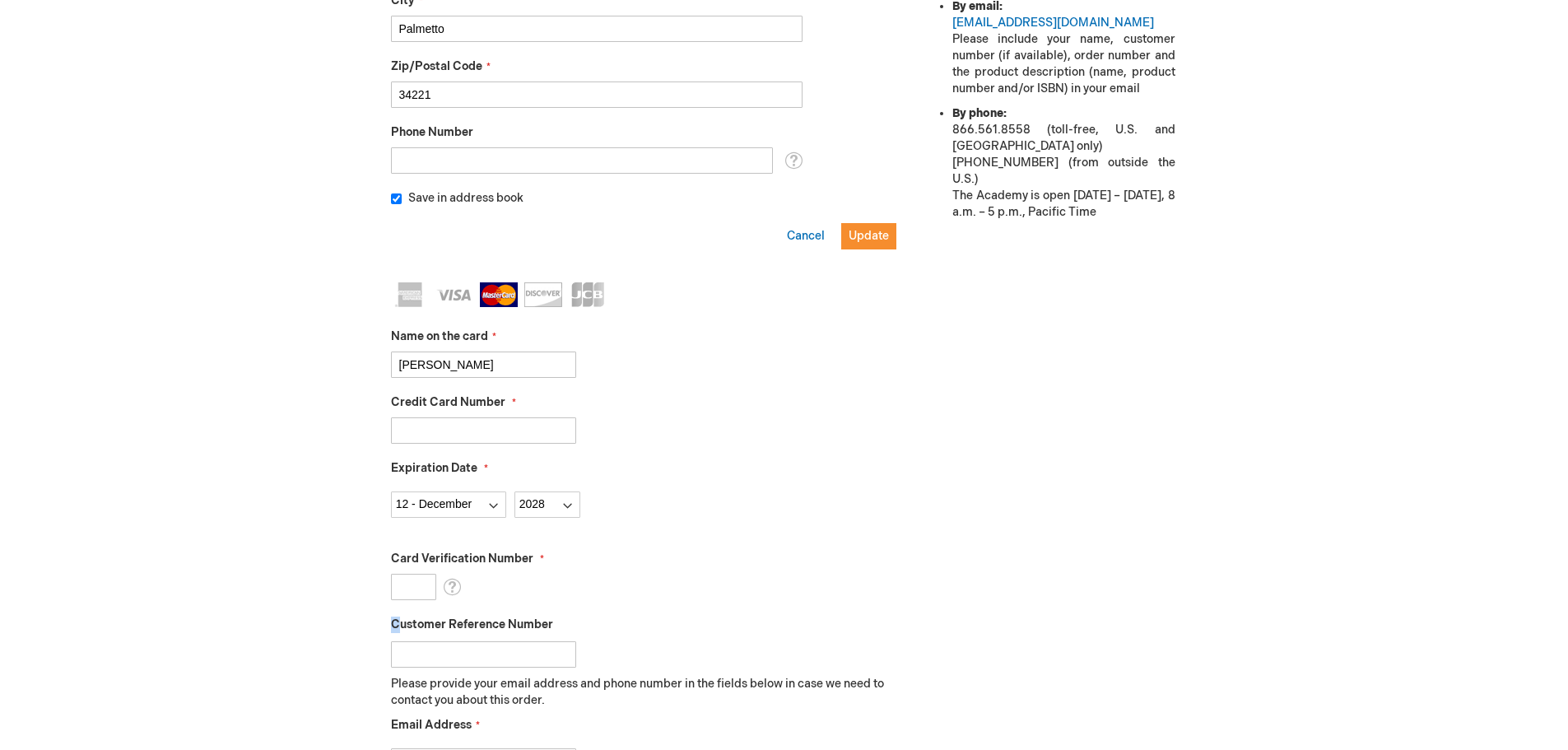
click at [416, 585] on input "Card Verification Number" at bounding box center [414, 587] width 46 height 27
type input "662"
click at [495, 658] on input "Customer Reference Number" at bounding box center [484, 654] width 185 height 27
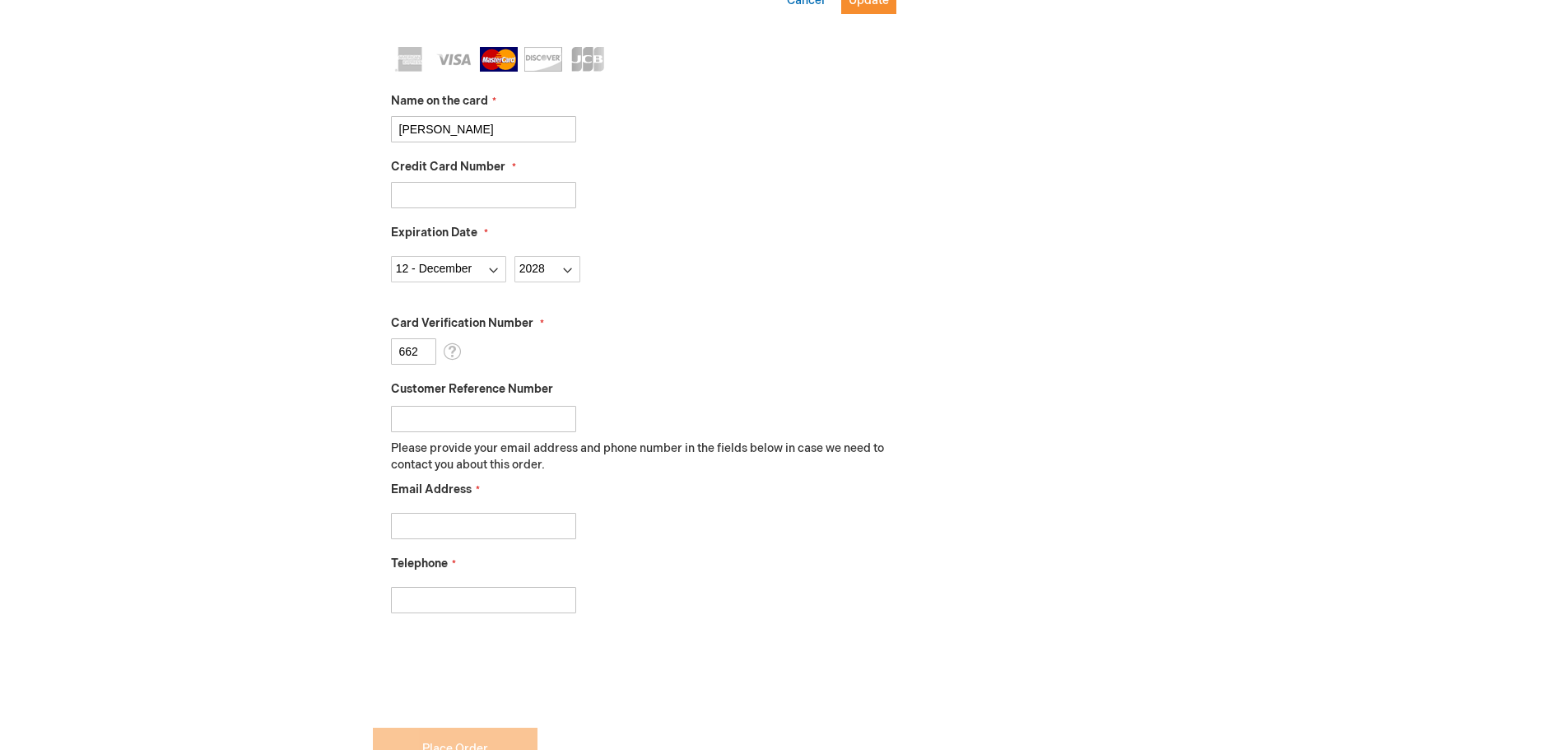
scroll to position [1073, 0]
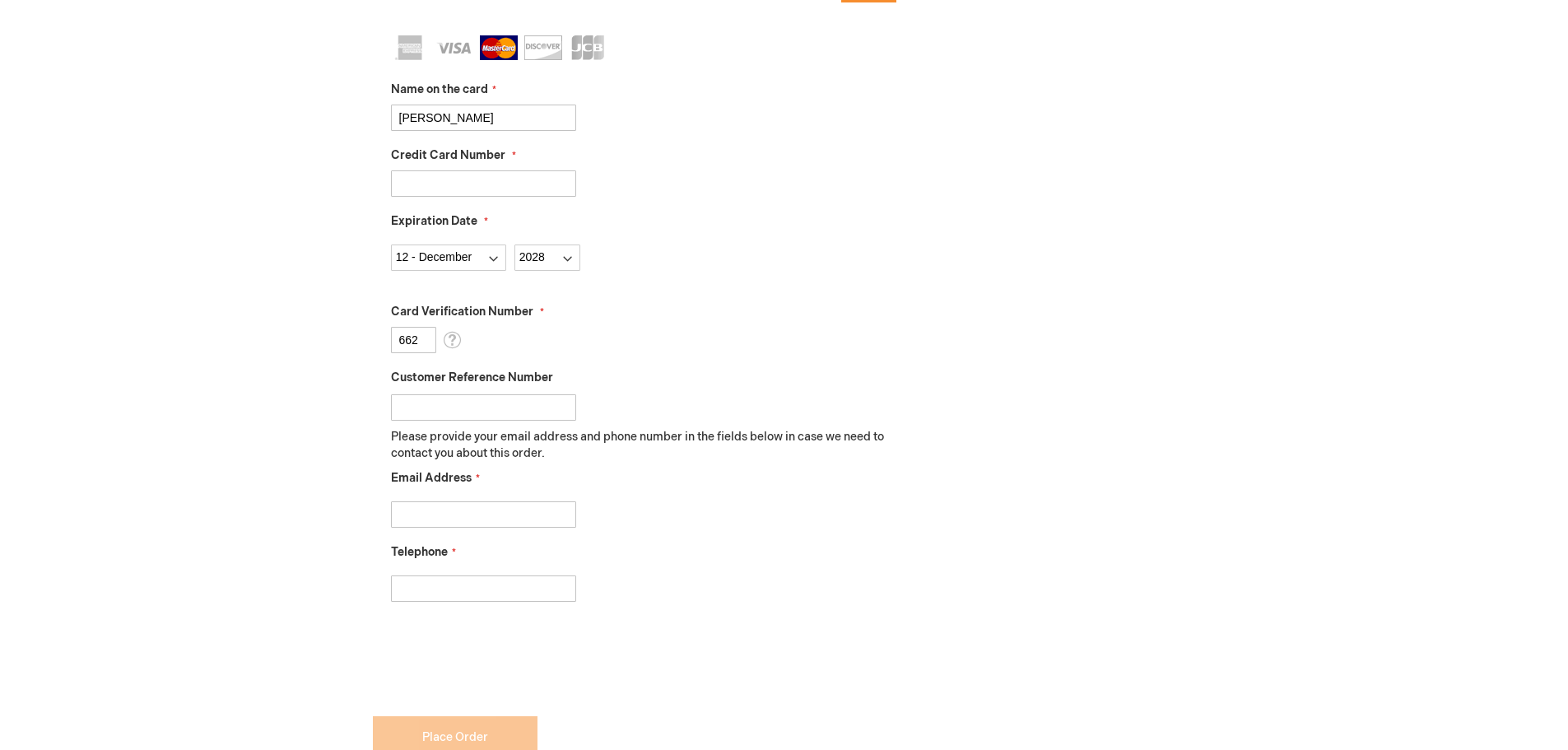
click at [507, 407] on input "Customer Reference Number" at bounding box center [484, 407] width 185 height 27
click at [484, 407] on input "POCFSM" at bounding box center [484, 407] width 185 height 27
type input "POCFSM14589"
click at [496, 521] on input "Email Address" at bounding box center [484, 515] width 185 height 27
type input "sierra.oneal@useye.com"
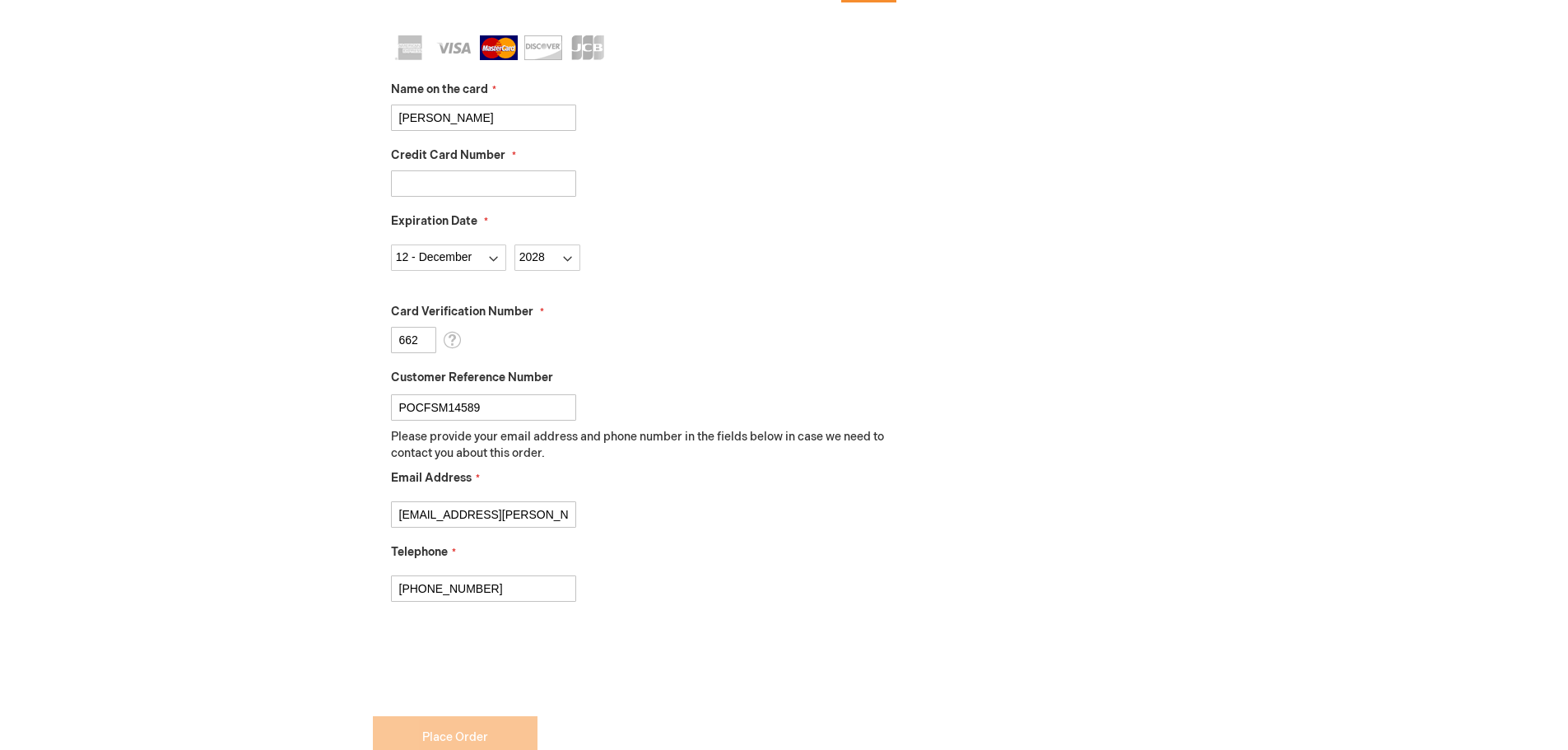
type input "[PHONE_NUMBER]"
click at [692, 570] on div "[PHONE_NUMBER]" at bounding box center [644, 584] width 506 height 34
checkbox input "true"
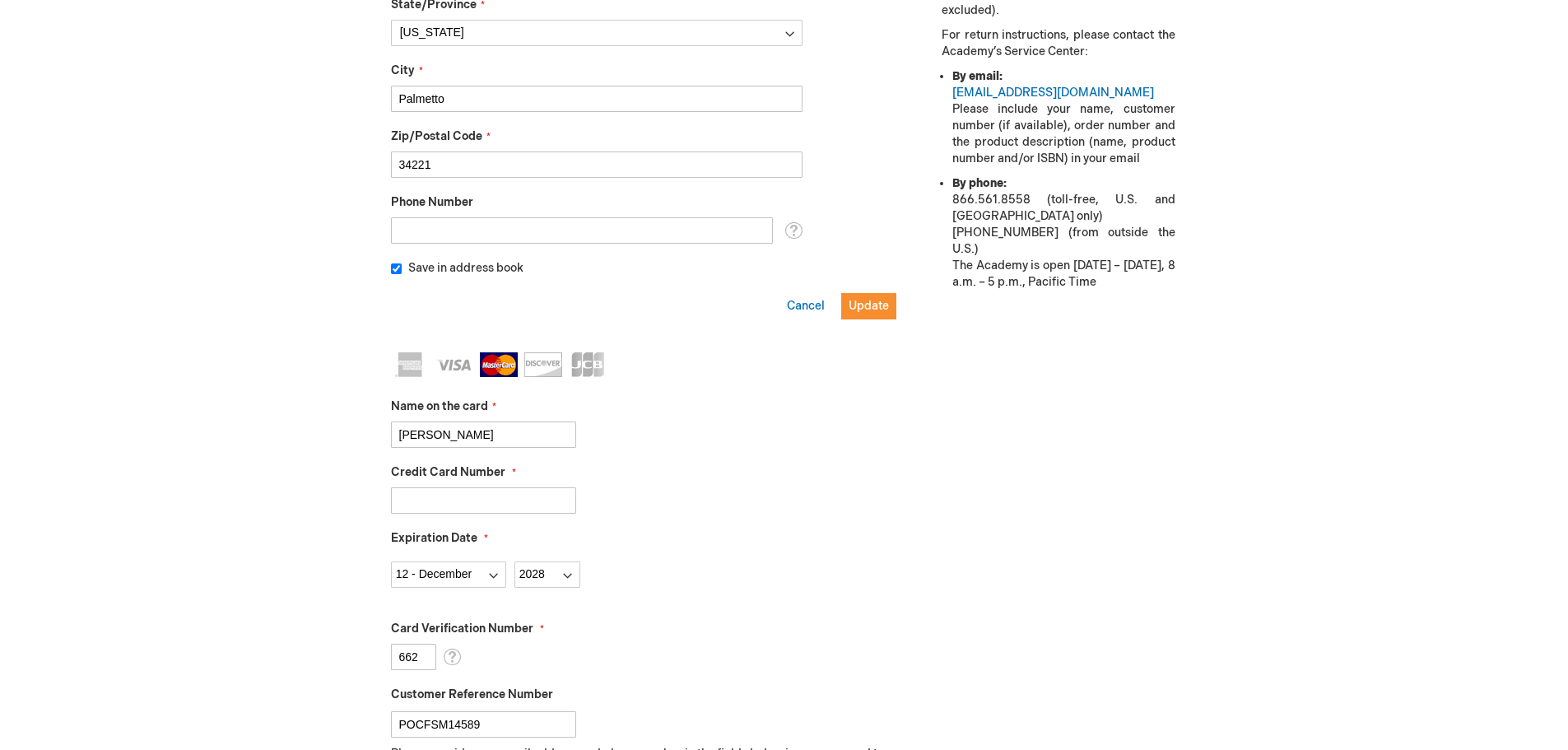
scroll to position [1156, 0]
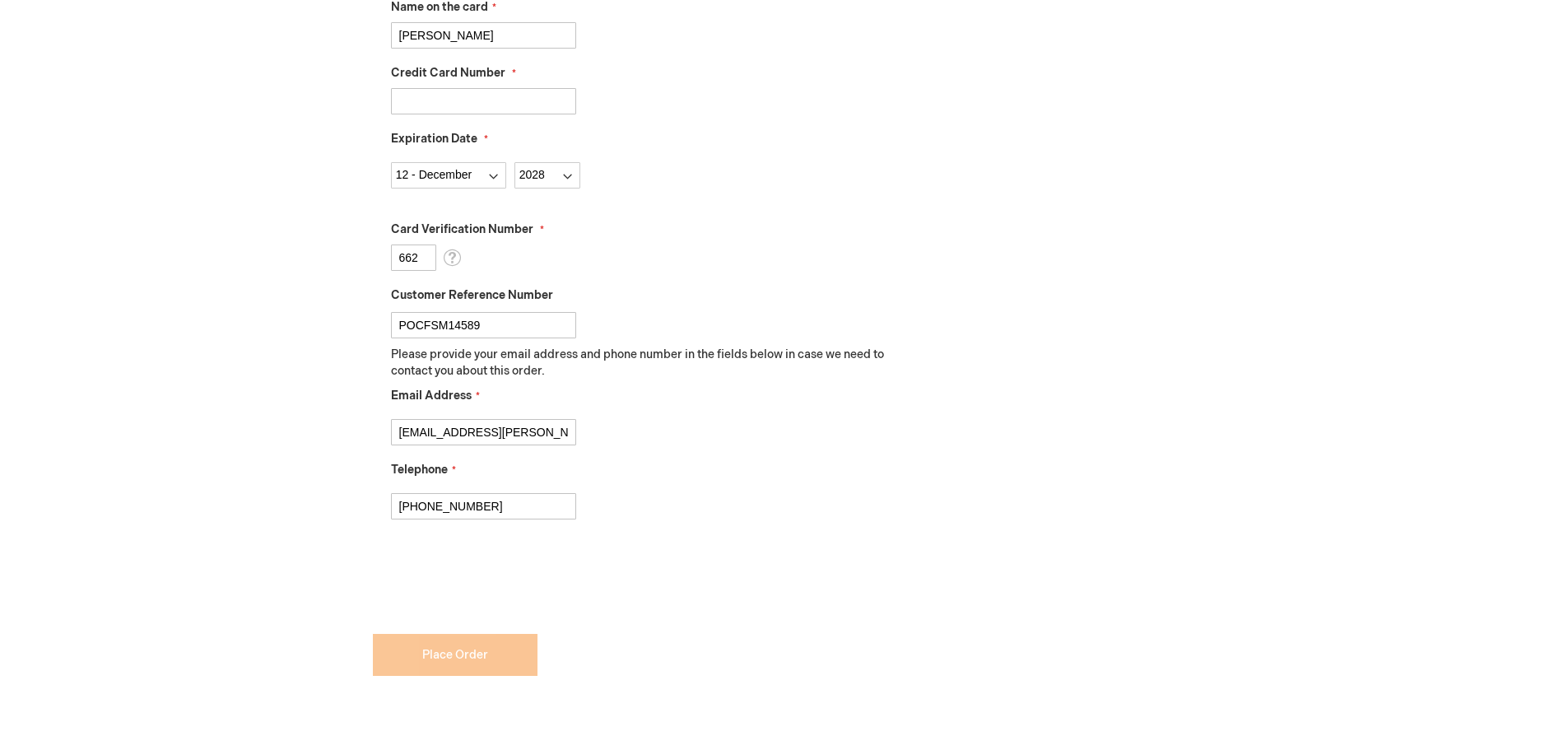
click at [697, 491] on div "[PHONE_NUMBER]" at bounding box center [644, 502] width 506 height 34
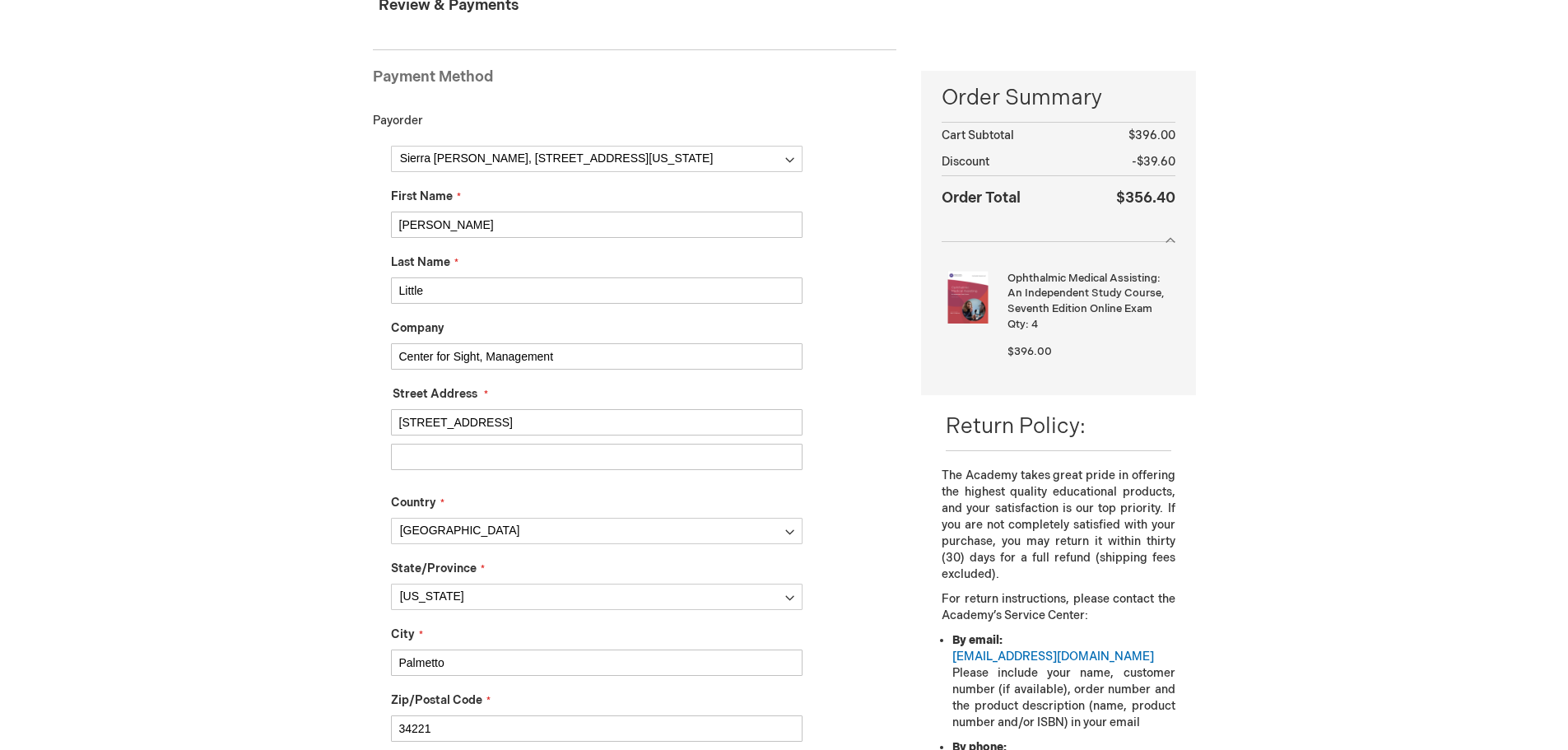
scroll to position [494, 0]
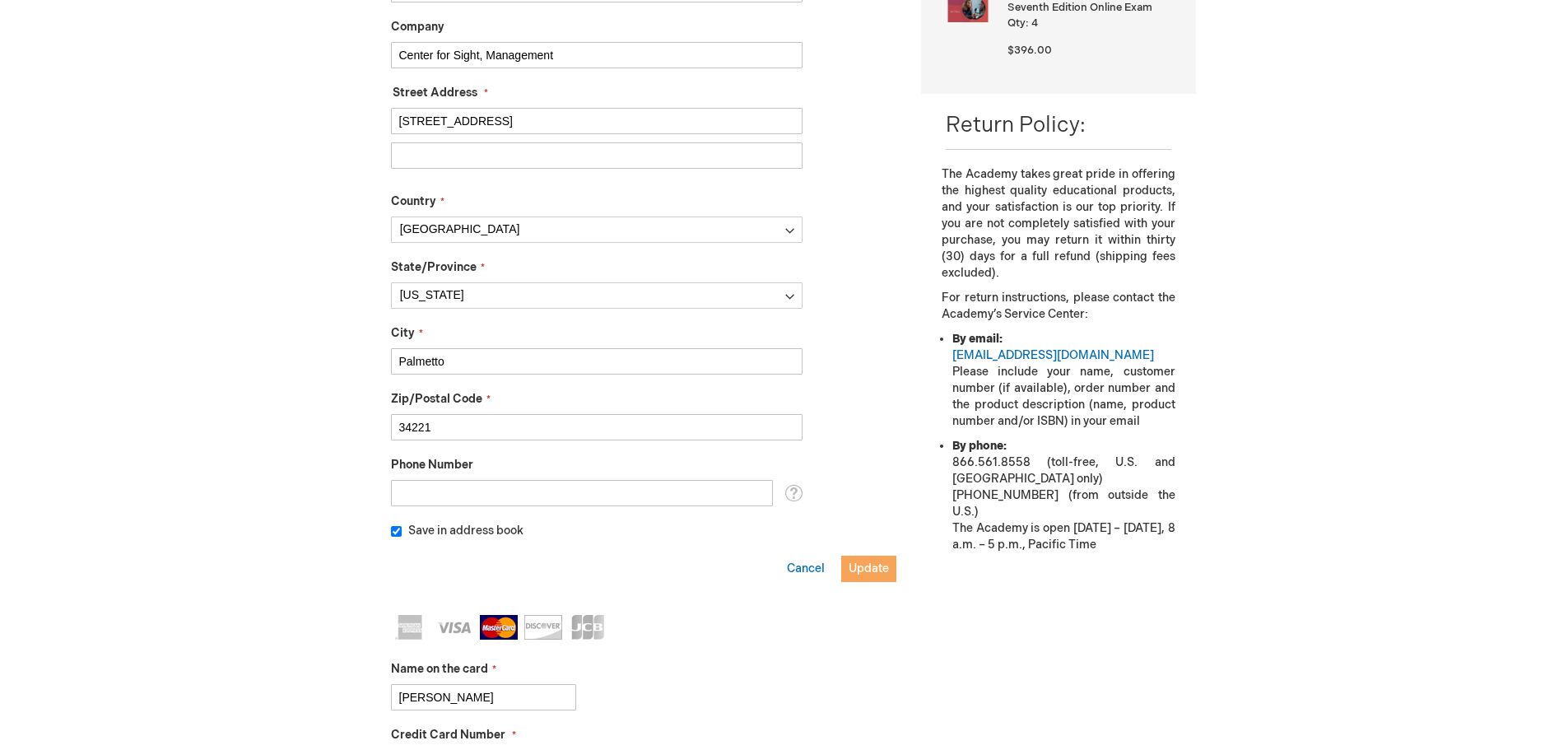
click at [876, 566] on span "Update" at bounding box center [869, 568] width 41 height 14
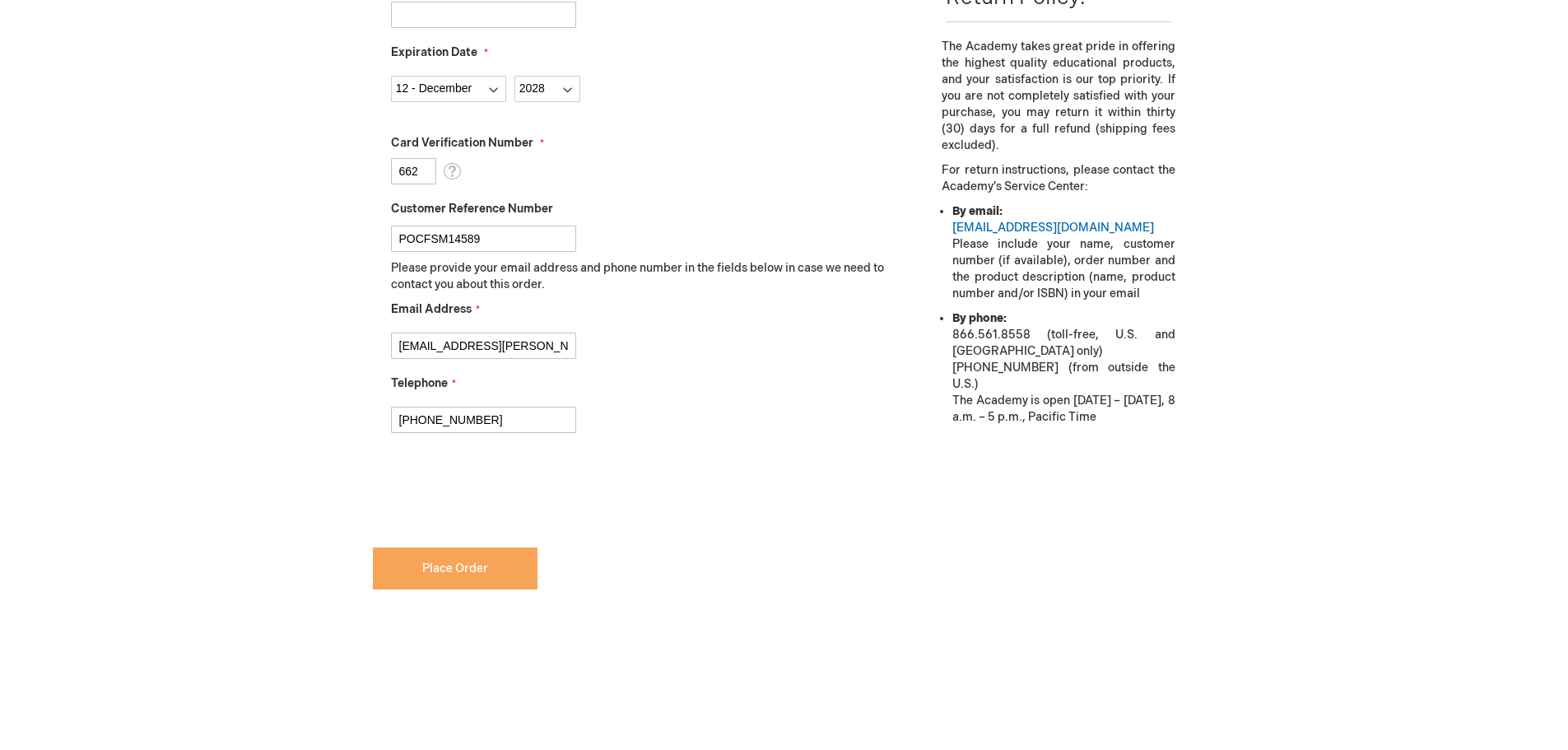
scroll to position [659, 0]
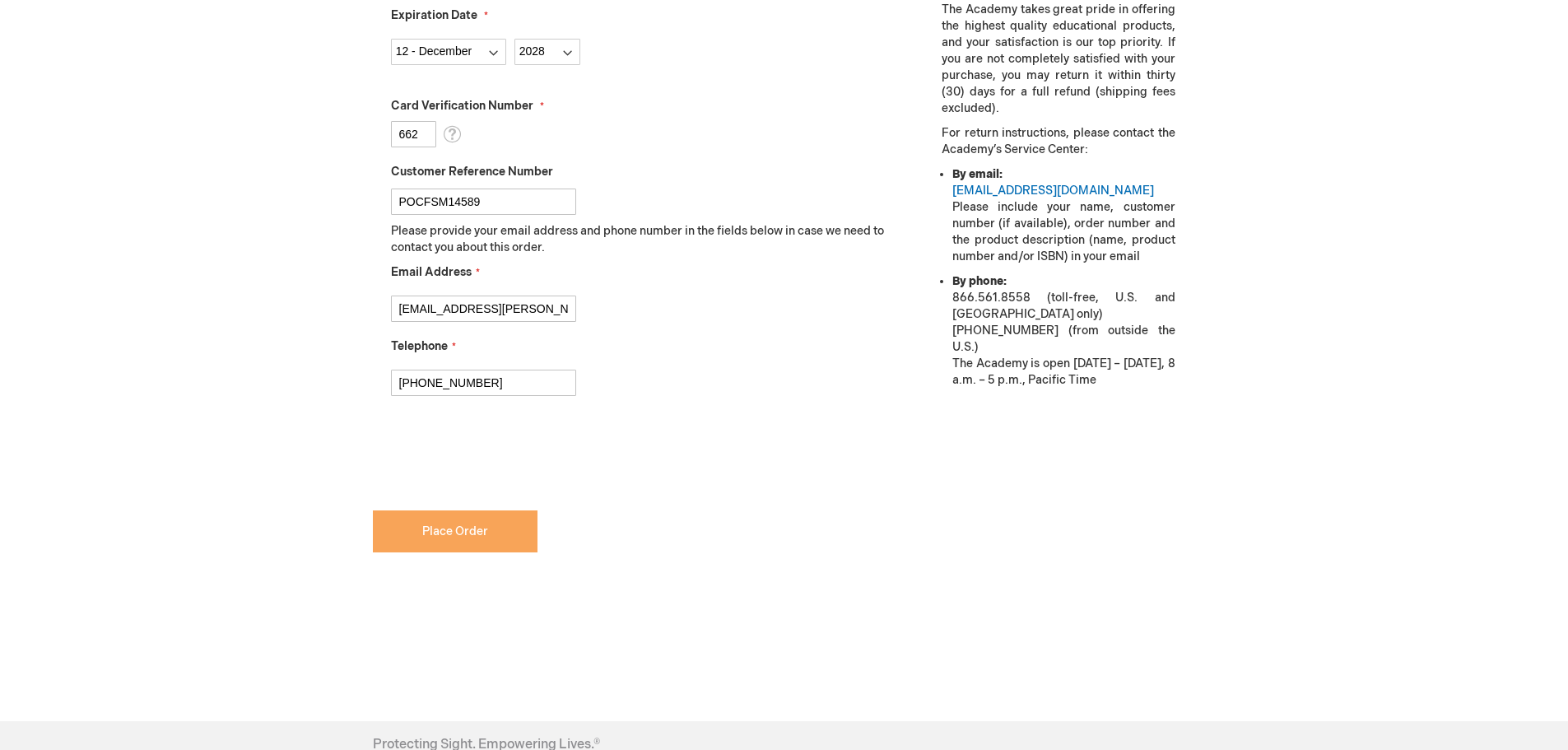
click at [518, 532] on button "Place Order" at bounding box center [455, 531] width 165 height 42
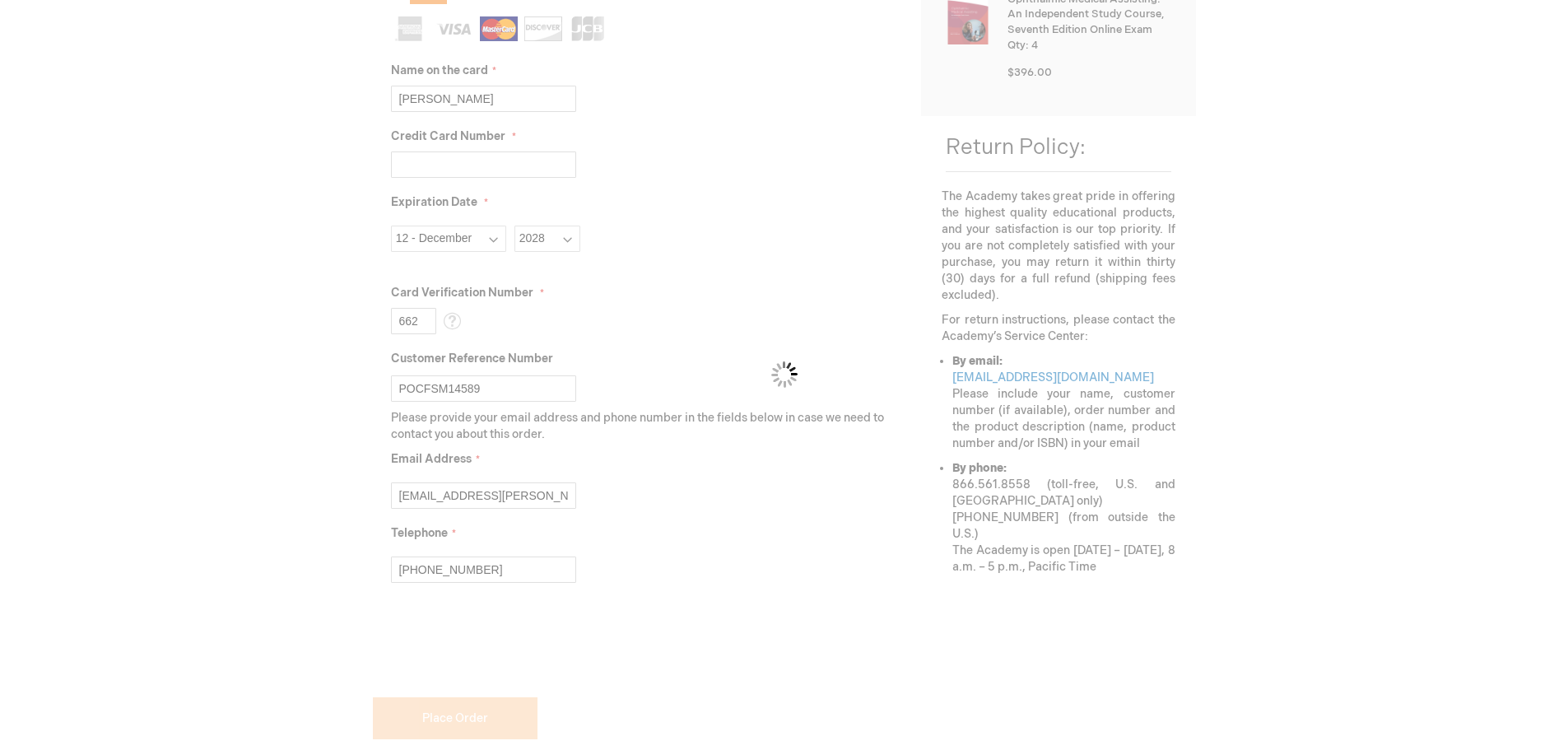
scroll to position [165, 0]
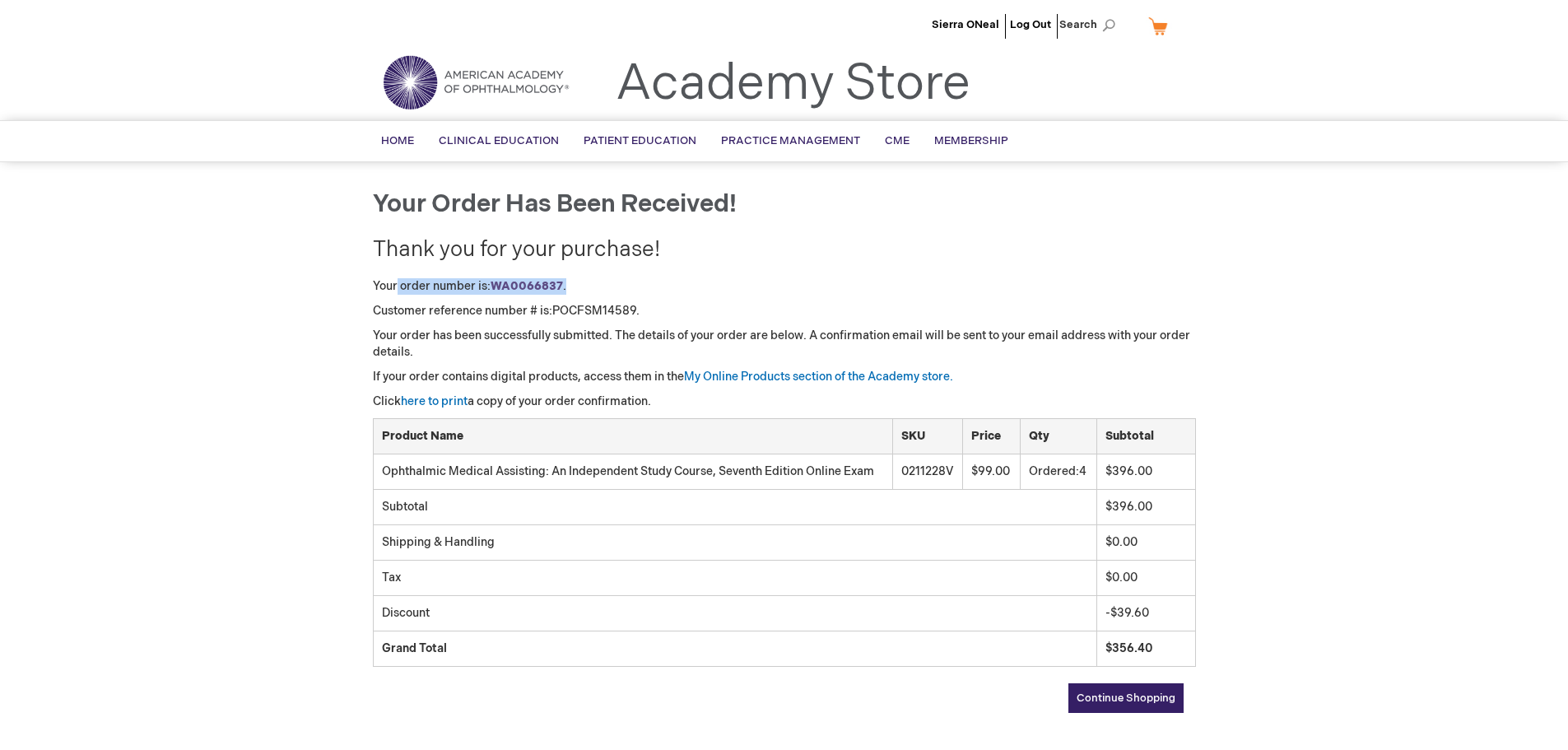
drag, startPoint x: 569, startPoint y: 286, endPoint x: 397, endPoint y: 284, distance: 172.0
click at [397, 284] on p "Your order number is: WA0066837 ." at bounding box center [784, 286] width 823 height 16
copy p "order number is: WA0066837 ."
click at [422, 400] on link "here to print" at bounding box center [434, 401] width 66 height 14
